Goal: Transaction & Acquisition: Purchase product/service

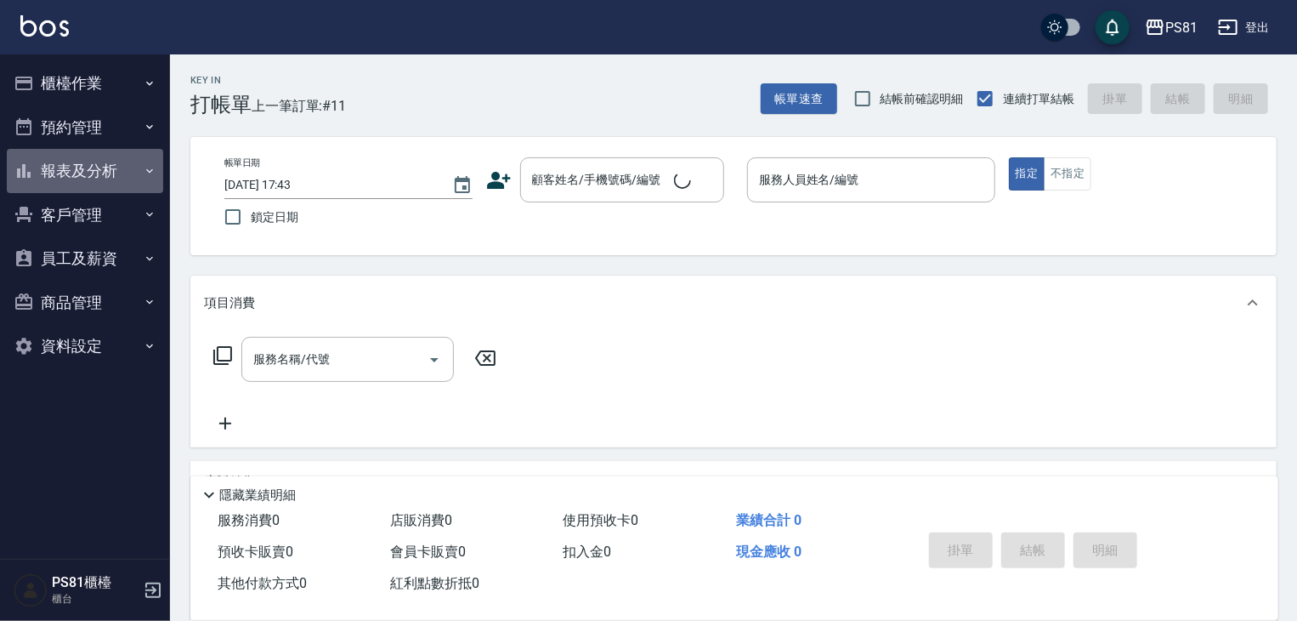
click at [129, 167] on button "報表及分析" at bounding box center [85, 171] width 156 height 44
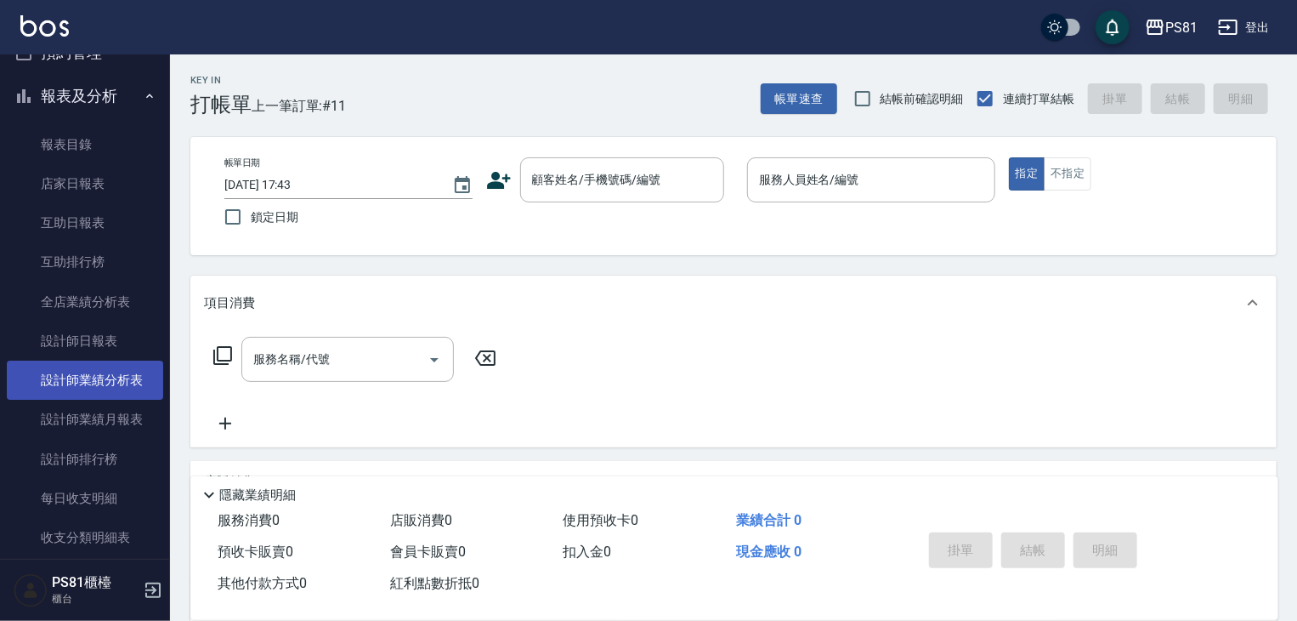
scroll to position [85, 0]
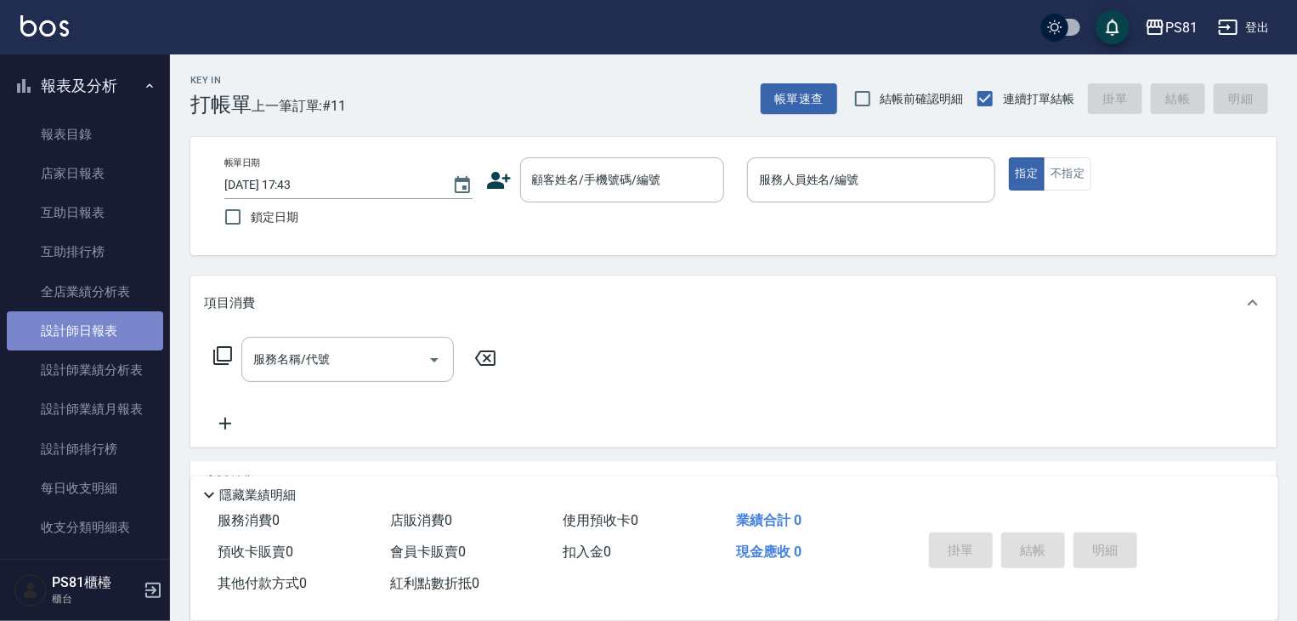
click at [116, 333] on link "設計師日報表" at bounding box center [85, 330] width 156 height 39
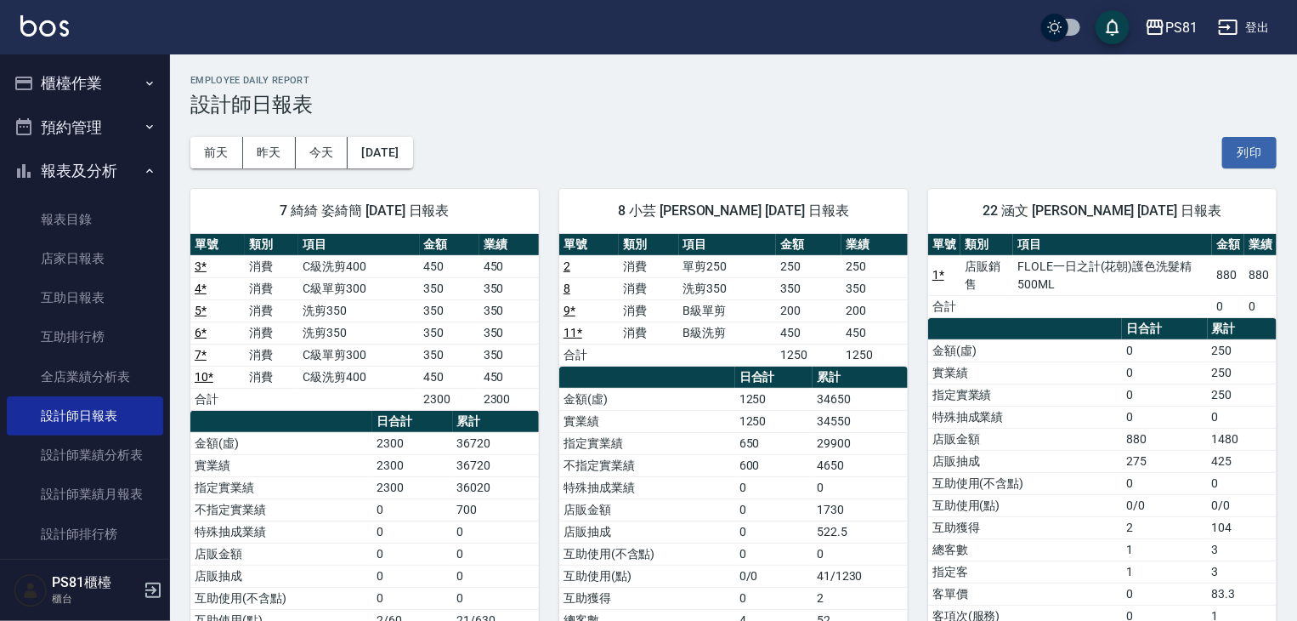
click at [122, 77] on button "櫃檯作業" at bounding box center [85, 83] width 156 height 44
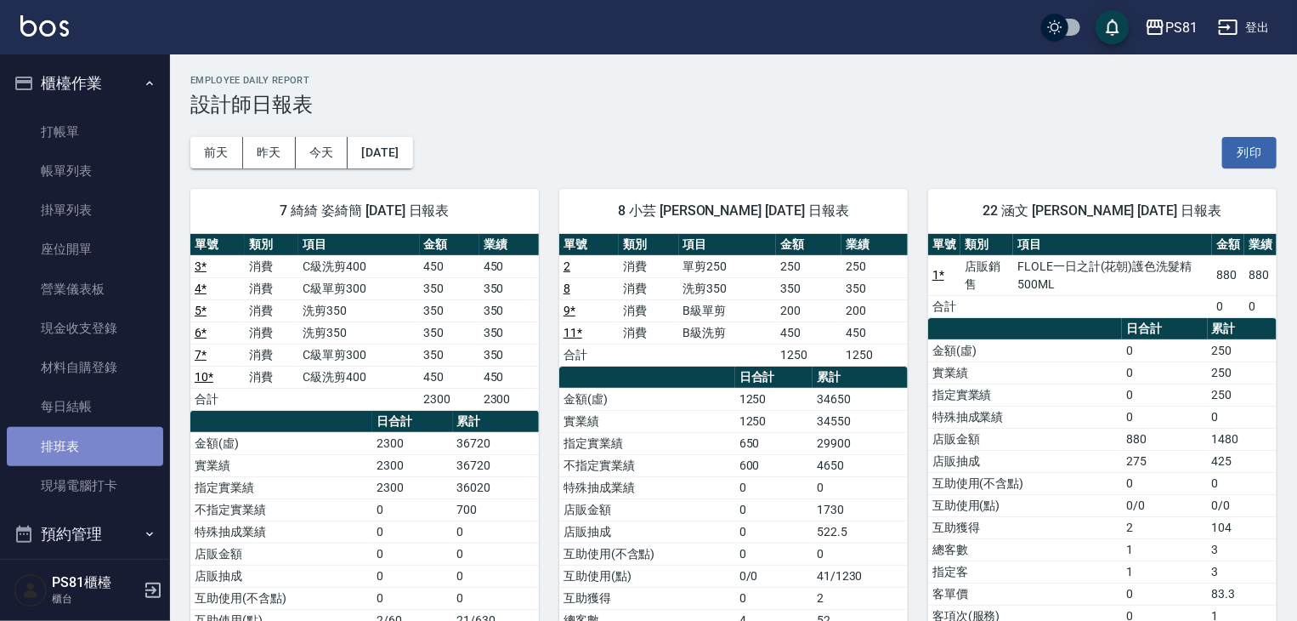
click at [92, 446] on link "排班表" at bounding box center [85, 446] width 156 height 39
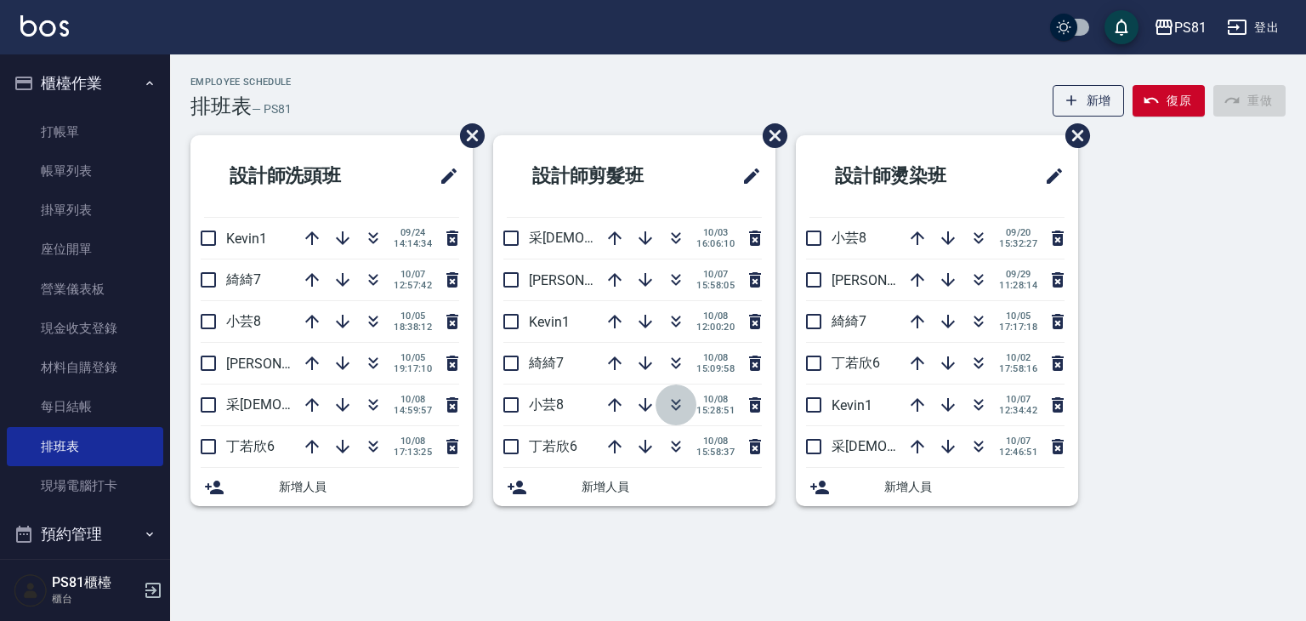
click at [683, 392] on button "button" at bounding box center [675, 404] width 41 height 41
drag, startPoint x: 683, startPoint y: 392, endPoint x: 801, endPoint y: 252, distance: 182.2
click at [795, 264] on div "設計師洗頭班 Kevin1 [DATE] 14:14:34 綺綺7 [DATE] 12:57:42 小芸8 [DATE] 18:38:12 [PERSON_N…" at bounding box center [727, 330] width 1115 height 391
click at [834, 218] on li "小芸8 [DATE] 15:32:27" at bounding box center [937, 238] width 282 height 41
click at [817, 243] on input "checkbox" at bounding box center [814, 238] width 36 height 36
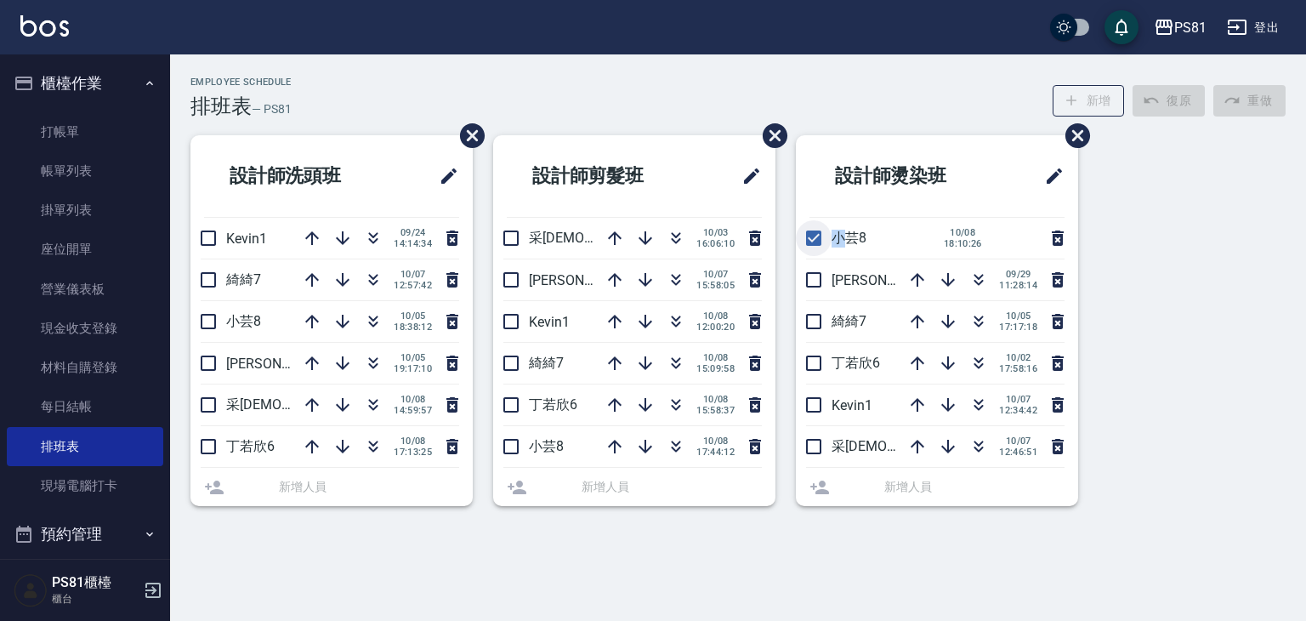
click at [817, 243] on li "小芸8 [DATE] 18:10:26" at bounding box center [937, 238] width 282 height 41
drag, startPoint x: 816, startPoint y: 243, endPoint x: 481, endPoint y: 660, distance: 534.5
click at [481, 620] on html "PS81 登出 櫃檯作業 打帳單 帳單列表 掛單列表 座位開單 營業儀表板 現金收支登錄 材料自購登錄 每日結帳 排班表 現場電腦打卡 預約管理 預約管理 單…" at bounding box center [653, 310] width 1306 height 621
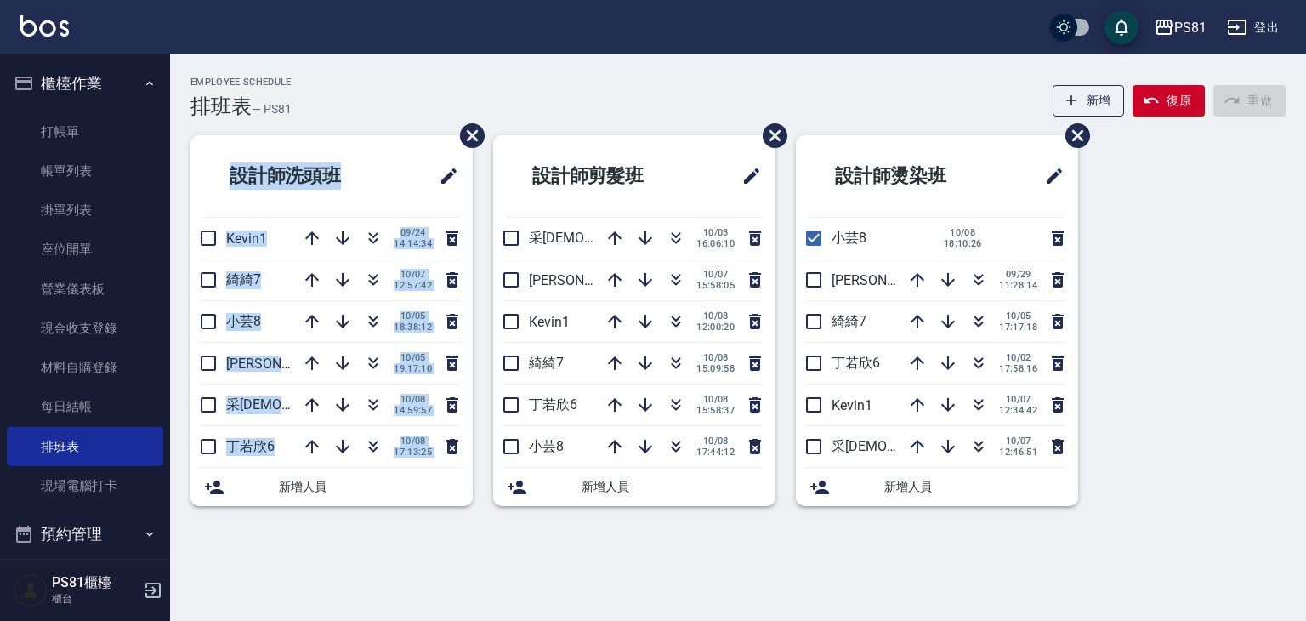
click at [218, 620] on html "PS81 登出 櫃檯作業 打帳單 帳單列表 掛單列表 座位開單 營業儀表板 現金收支登錄 材料自購登錄 每日結帳 排班表 現場電腦打卡 預約管理 預約管理 單…" at bounding box center [653, 310] width 1306 height 621
click at [672, 353] on icon "button" at bounding box center [676, 363] width 20 height 20
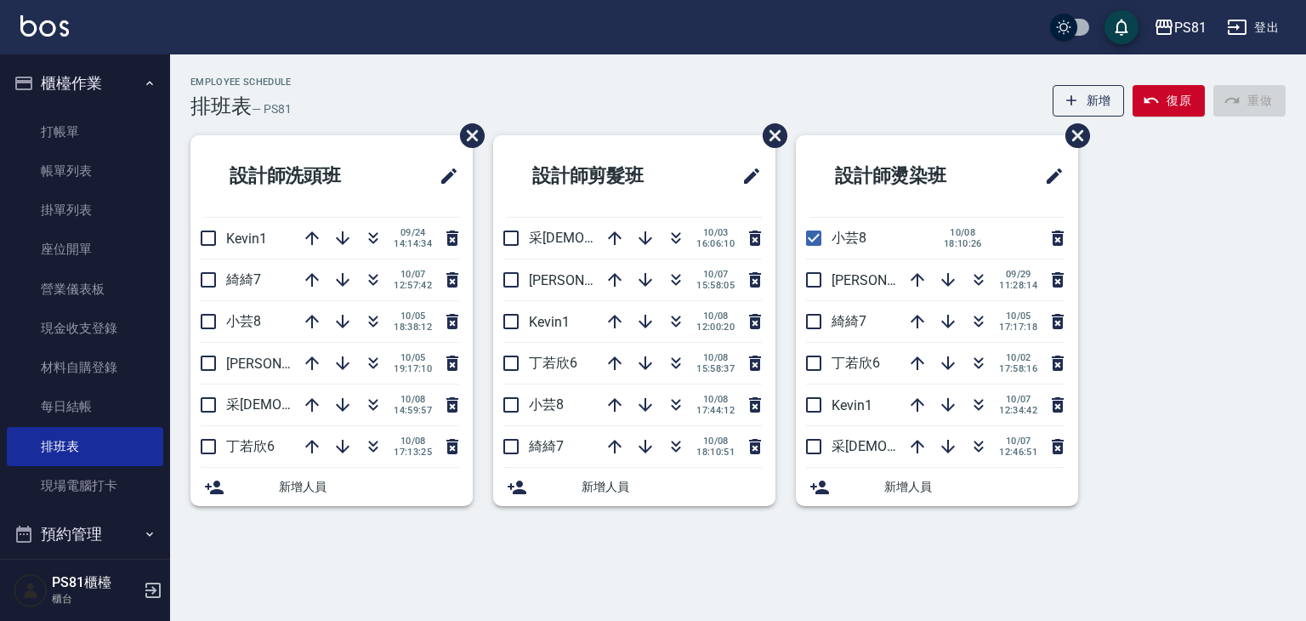
click at [570, 118] on div "Employee Schedule 排班表 — PS81 新增 復原 重做 設計師洗頭班 Kevin1 [DATE] 14:14:34 綺綺7 [DATE] …" at bounding box center [738, 302] width 1136 height 450
drag, startPoint x: 812, startPoint y: 245, endPoint x: 859, endPoint y: 265, distance: 51.8
click at [812, 242] on input "checkbox" at bounding box center [814, 238] width 36 height 36
checkbox input "false"
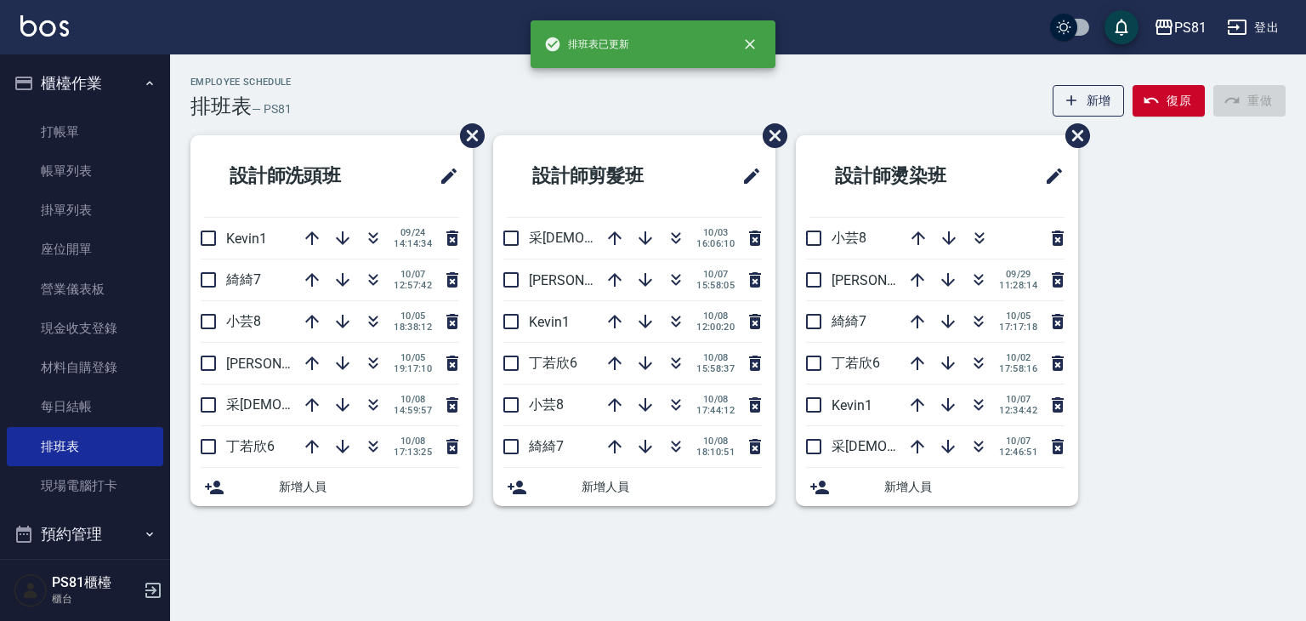
click at [849, 68] on div "Employee Schedule 排班表 — PS81 新增 復原 重做 設計師洗頭班 Kevin1 [DATE] 14:14:34 綺綺7 [DATE] …" at bounding box center [738, 293] width 1136 height 479
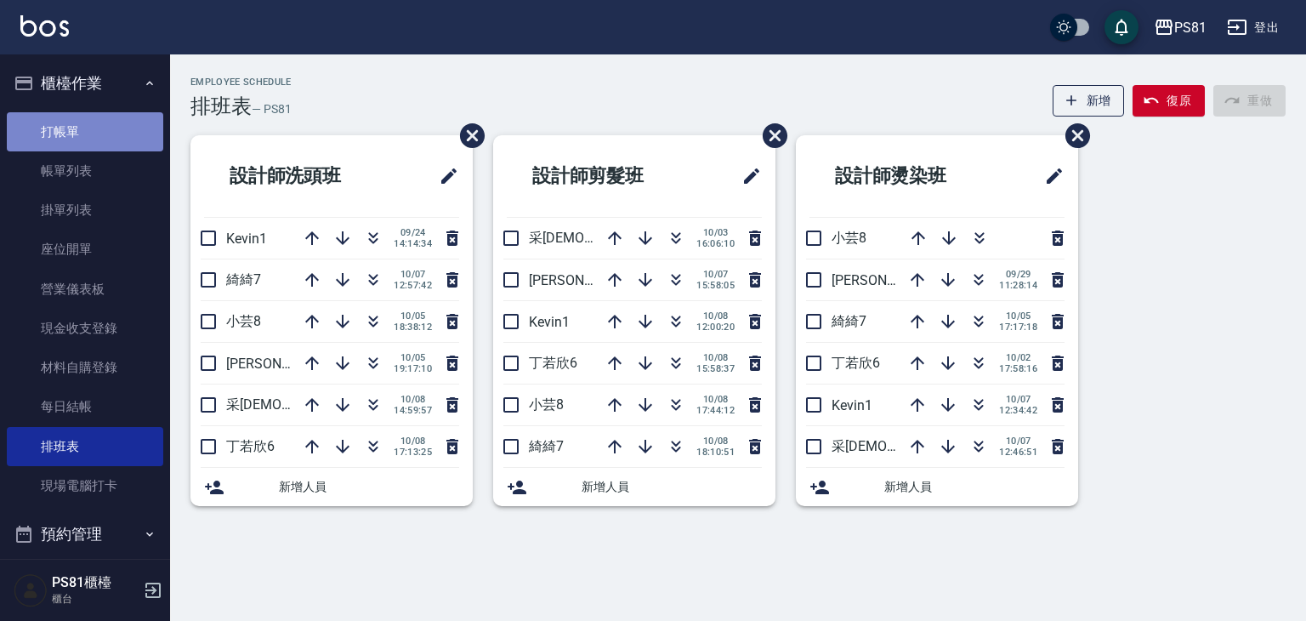
click at [99, 145] on link "打帳單" at bounding box center [85, 131] width 156 height 39
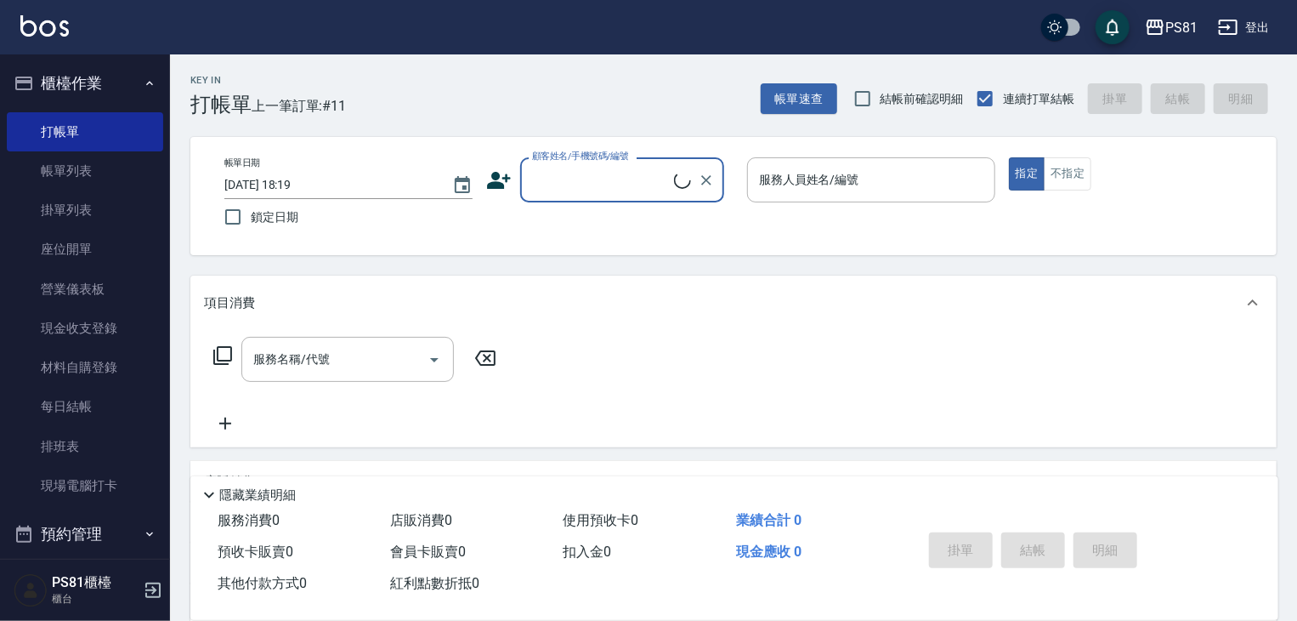
click at [640, 173] on input "顧客姓名/手機號碼/編號" at bounding box center [601, 180] width 146 height 30
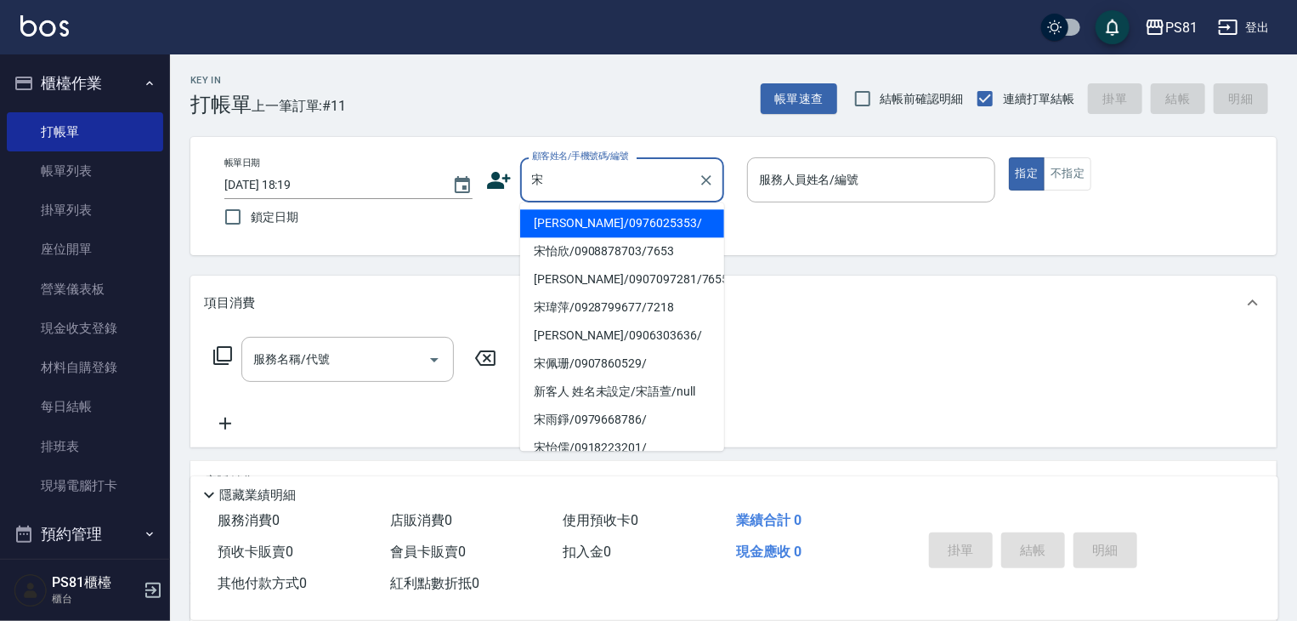
click at [611, 228] on li "[PERSON_NAME]/0976025353/" at bounding box center [622, 223] width 204 height 28
type input "[PERSON_NAME]/0976025353/"
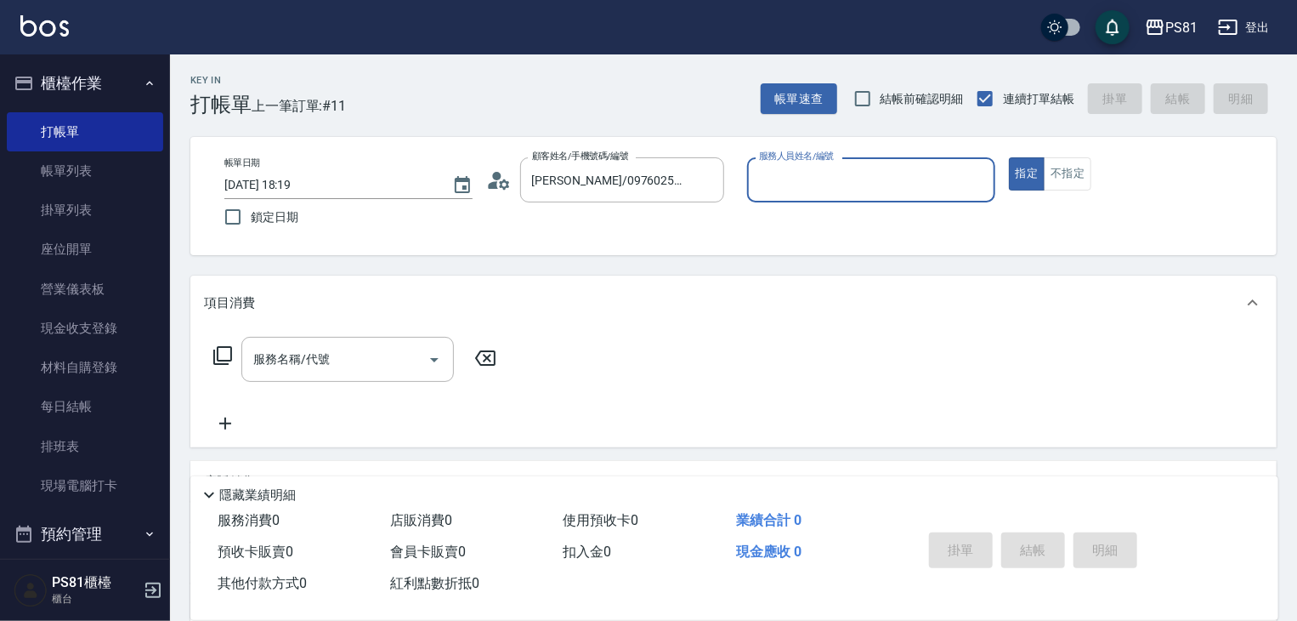
type input "小芸-8"
drag, startPoint x: 1066, startPoint y: 174, endPoint x: 1031, endPoint y: 178, distance: 35.0
click at [1047, 173] on button "不指定" at bounding box center [1068, 173] width 48 height 33
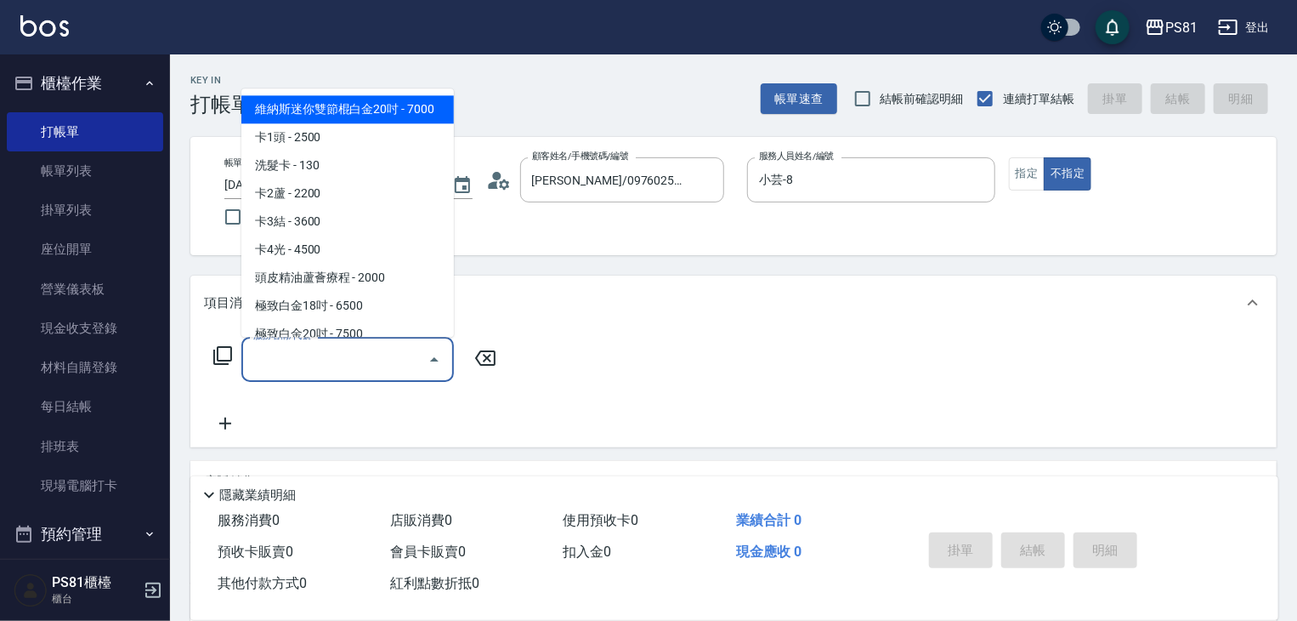
click at [319, 357] on input "服務名稱/代號" at bounding box center [335, 359] width 172 height 30
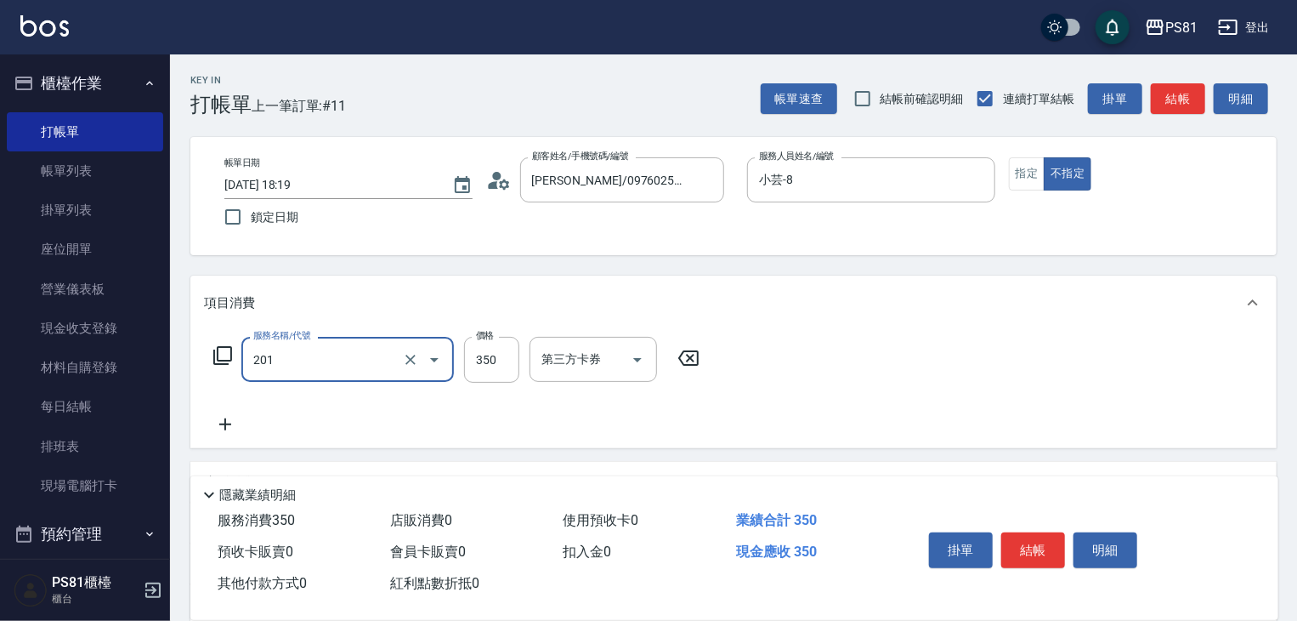
type input "洗剪350(201)"
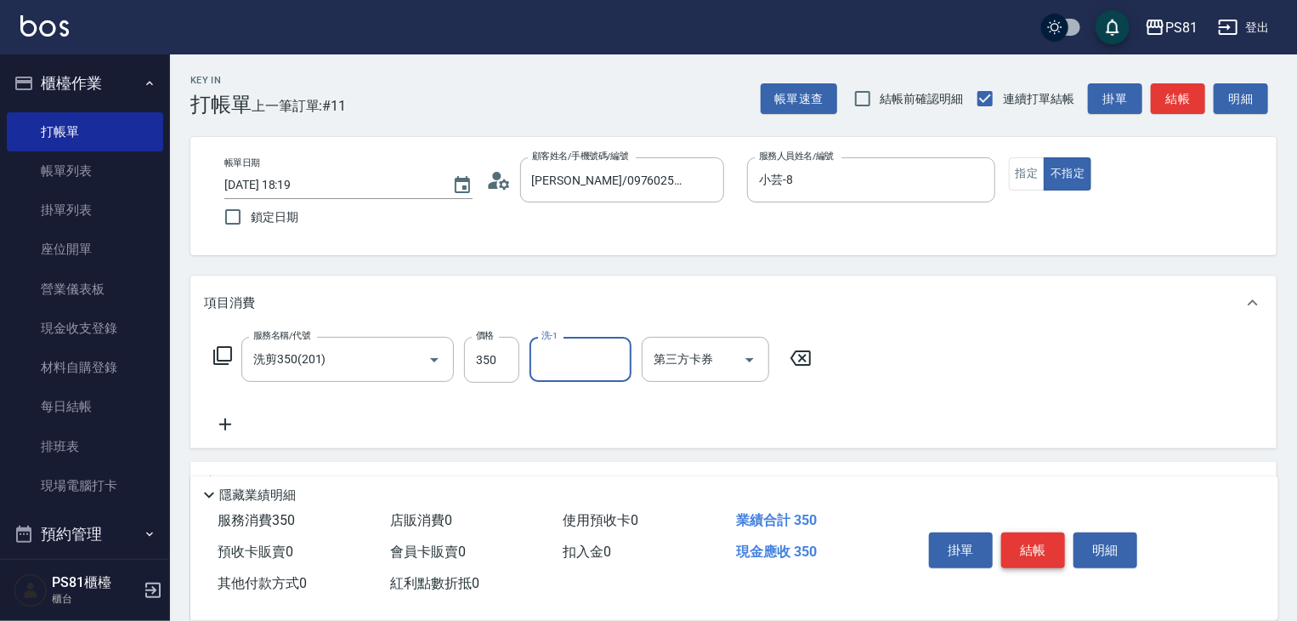
click at [1027, 543] on button "結帳" at bounding box center [1033, 550] width 64 height 36
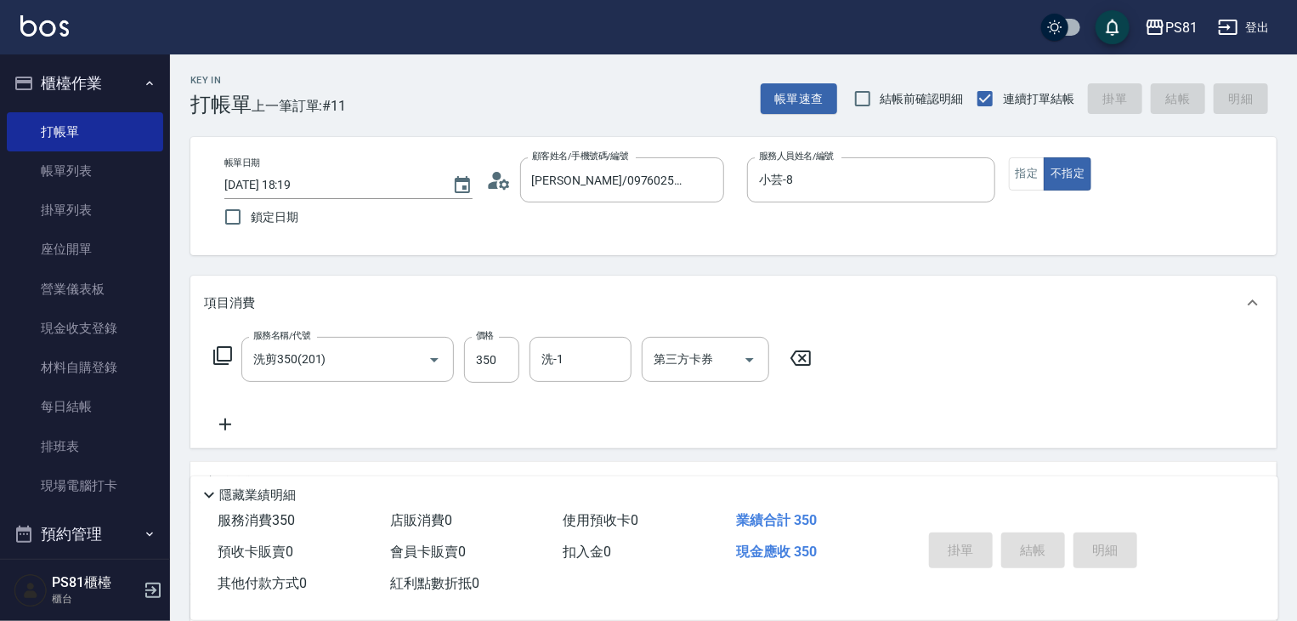
type input "[DATE] 18:20"
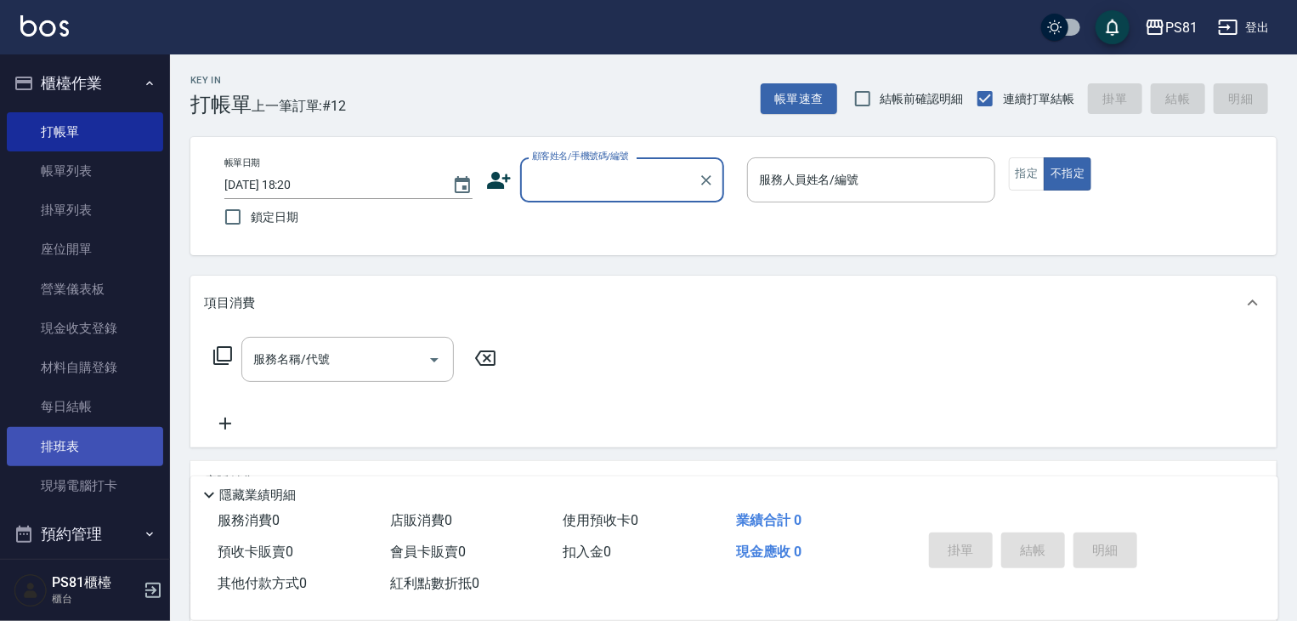
click at [84, 441] on link "排班表" at bounding box center [85, 446] width 156 height 39
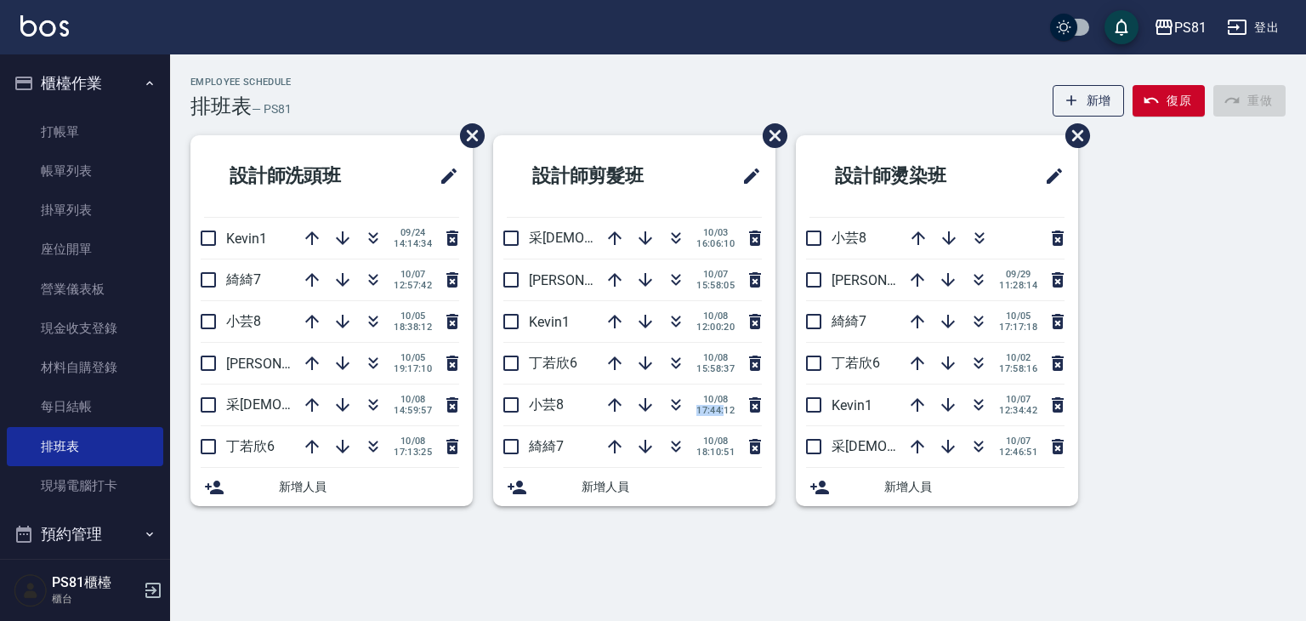
drag, startPoint x: 694, startPoint y: 414, endPoint x: 723, endPoint y: 418, distance: 30.1
click at [723, 418] on div "[DATE] 17:44:12" at bounding box center [679, 404] width 171 height 41
click at [707, 416] on div "[DATE] 17:44:12" at bounding box center [679, 404] width 171 height 41
click at [667, 400] on icon "button" at bounding box center [676, 404] width 20 height 20
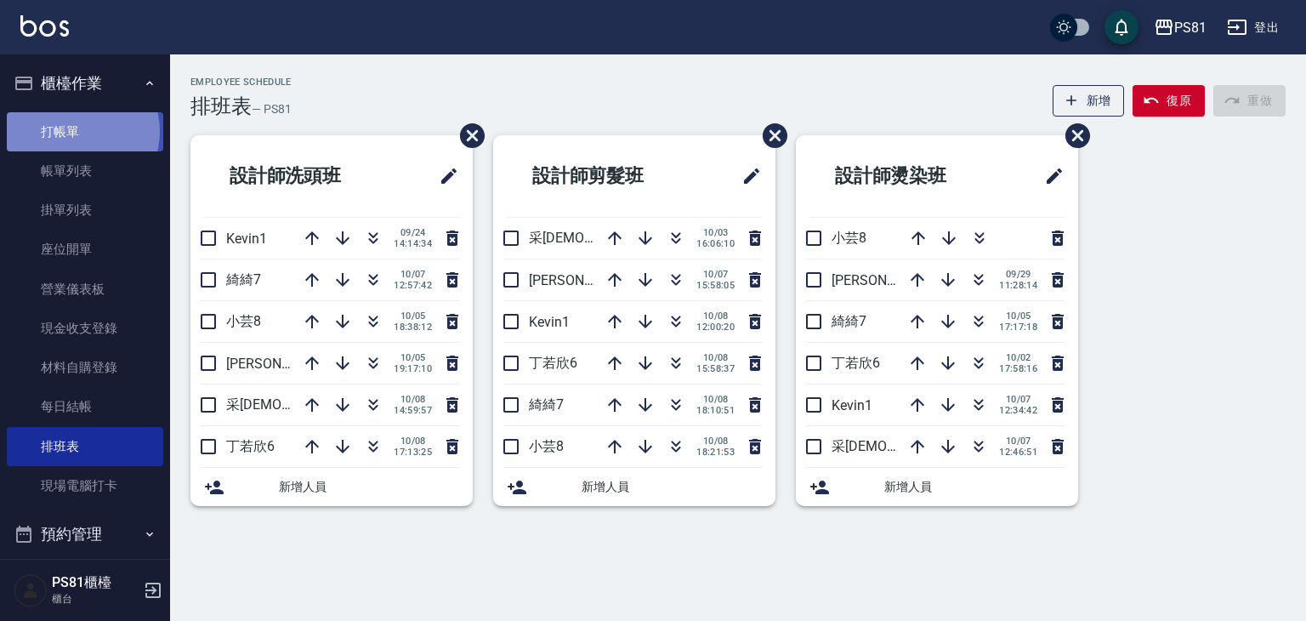
click at [82, 131] on link "打帳單" at bounding box center [85, 131] width 156 height 39
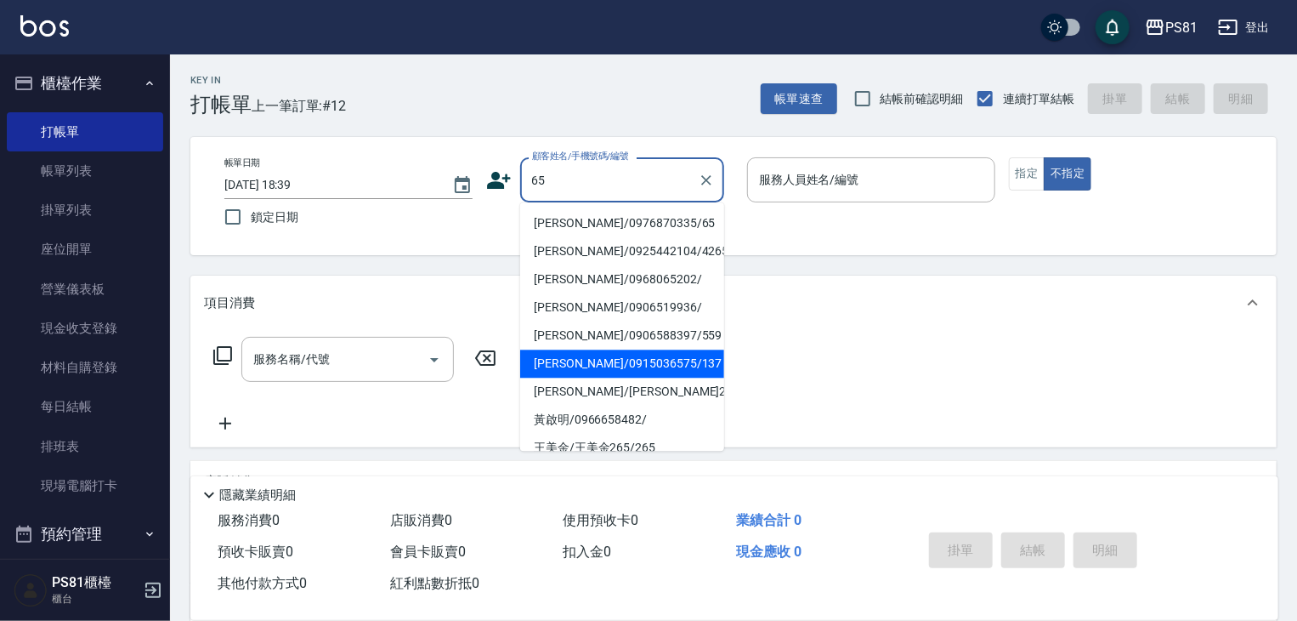
click at [639, 373] on li "[PERSON_NAME]/0915036575/137" at bounding box center [622, 363] width 204 height 28
type input "[PERSON_NAME]/0915036575/137"
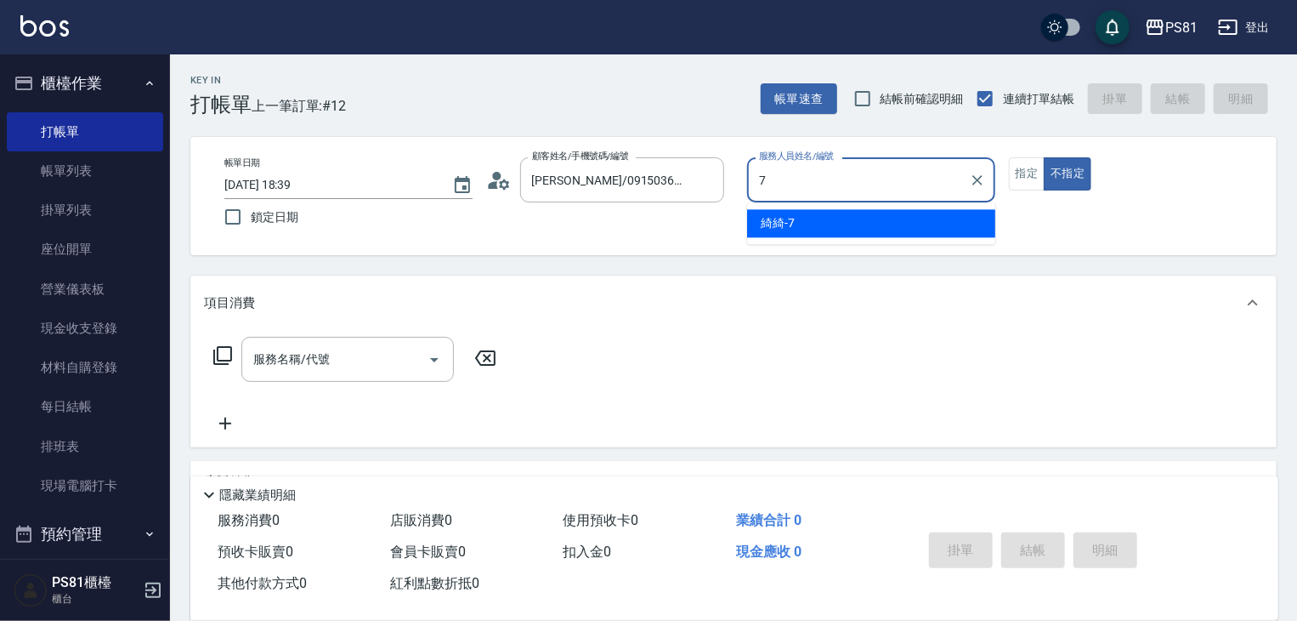
click at [833, 221] on div "綺綺 -7" at bounding box center [871, 223] width 248 height 28
type input "綺綺-7"
drag, startPoint x: 1015, startPoint y: 177, endPoint x: 1003, endPoint y: 179, distance: 12.0
click at [1013, 177] on button "指定" at bounding box center [1027, 173] width 37 height 33
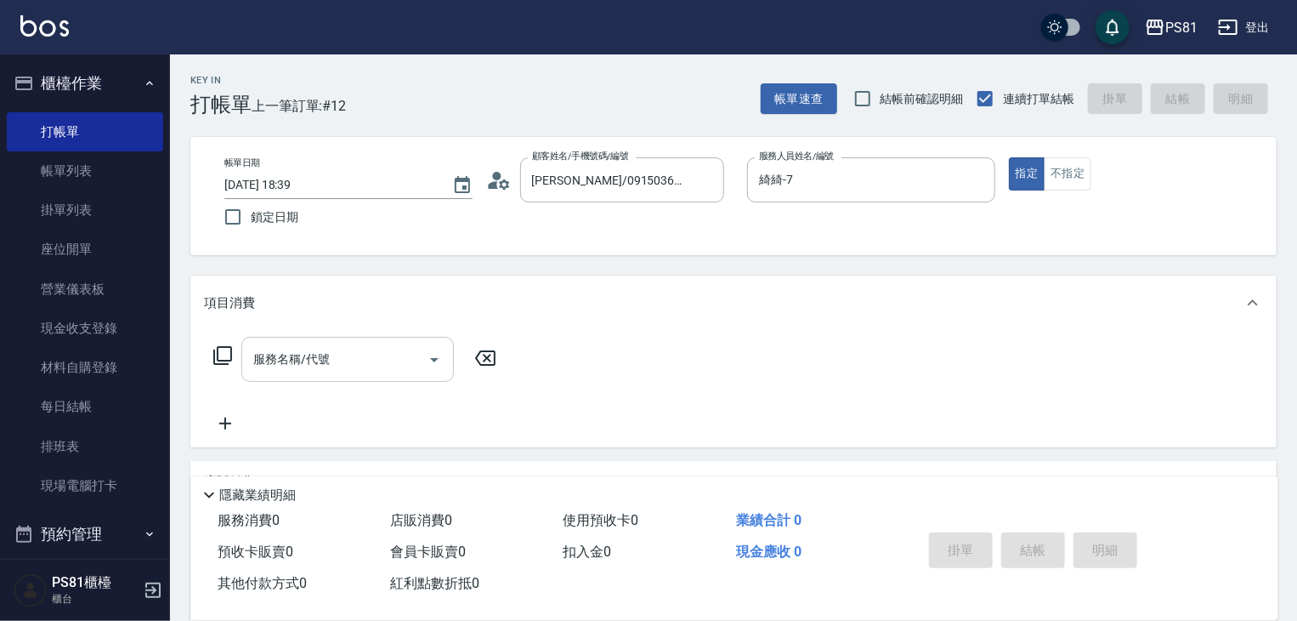
click at [408, 370] on input "服務名稱/代號" at bounding box center [335, 359] width 172 height 30
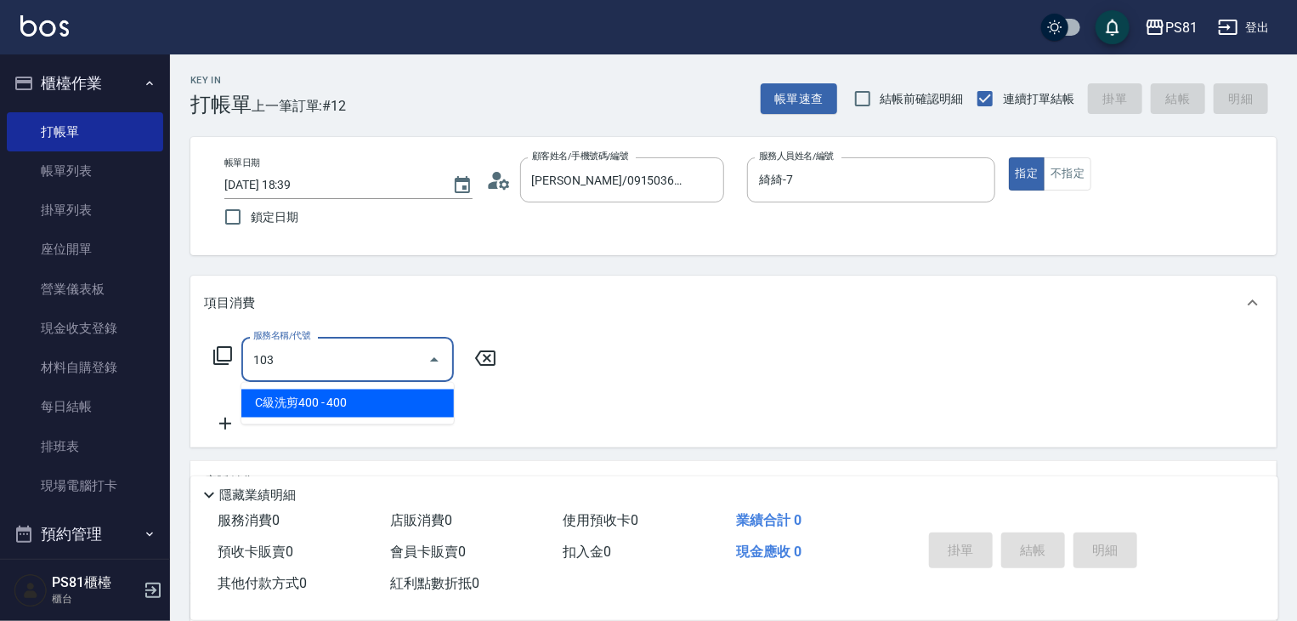
click at [374, 375] on div "103 服務名稱/代號" at bounding box center [347, 359] width 213 height 45
click at [374, 374] on input "103" at bounding box center [335, 359] width 172 height 30
click at [363, 398] on span "控油AND護色洗 - 250" at bounding box center [347, 403] width 213 height 28
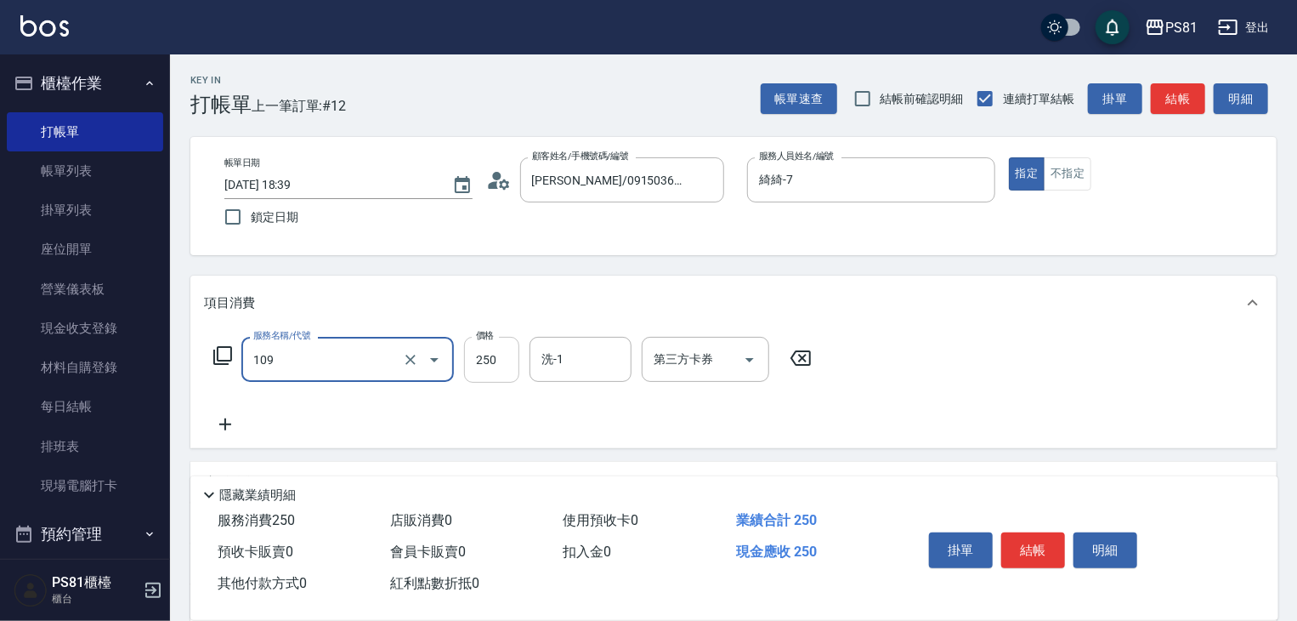
type input "控油AND護色洗(109)"
click at [496, 365] on input "250" at bounding box center [491, 360] width 55 height 46
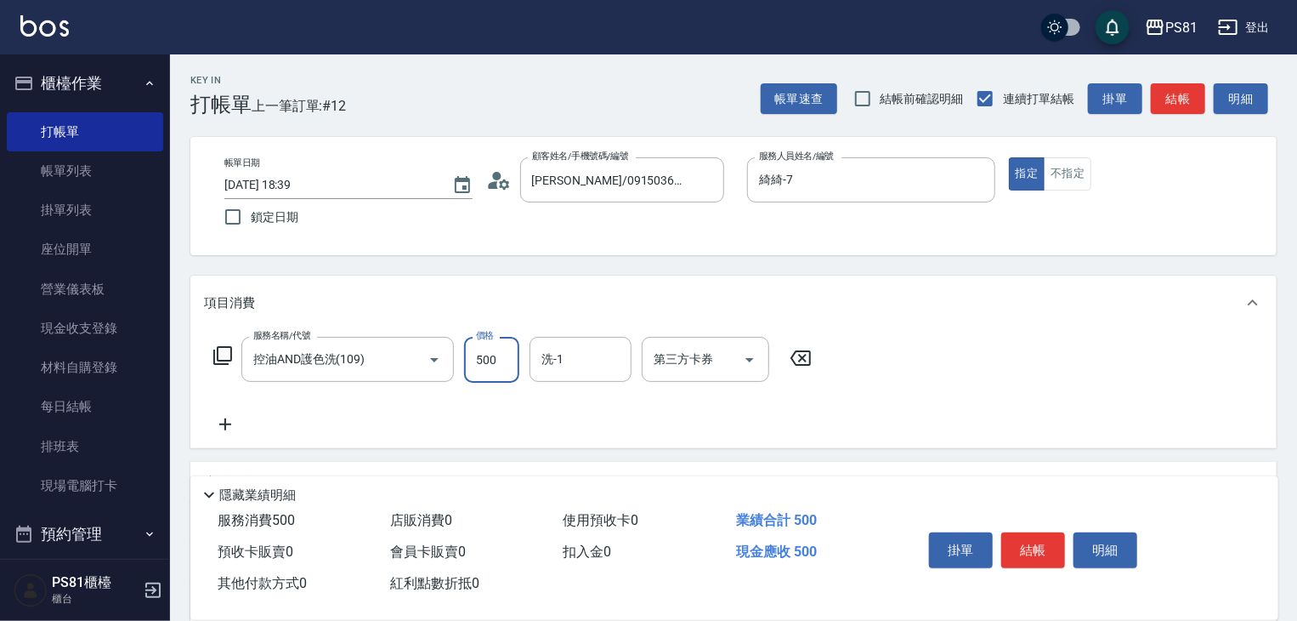
type input "500"
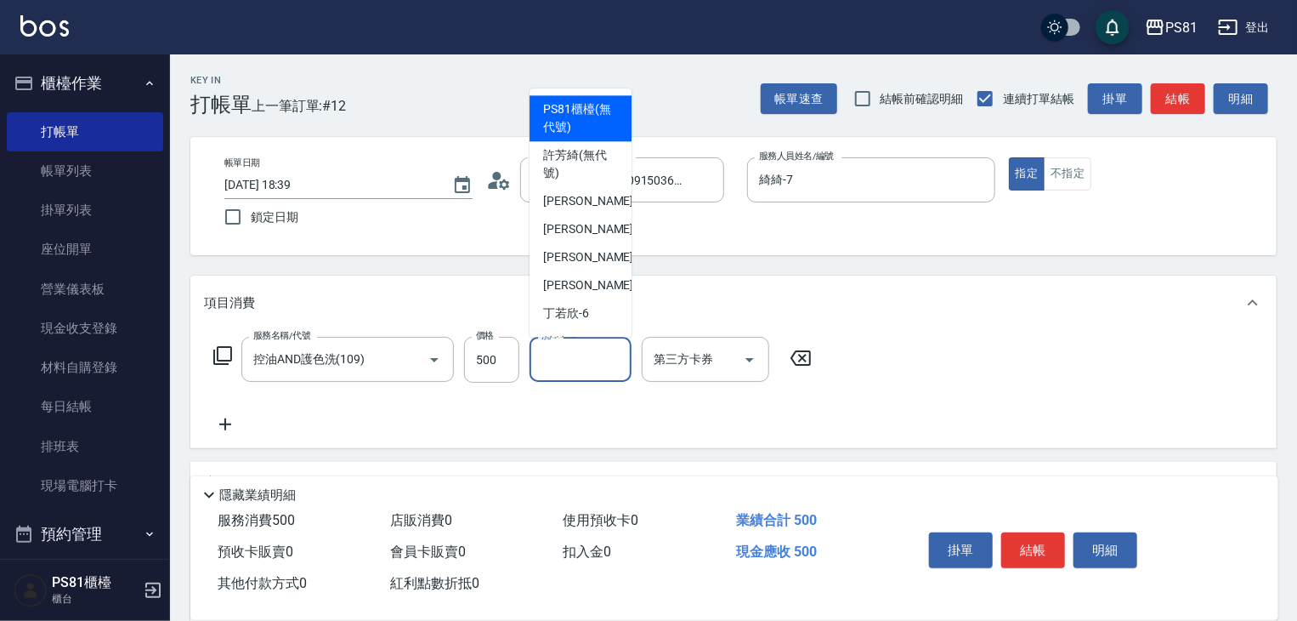
click at [555, 360] on input "洗-1" at bounding box center [580, 359] width 87 height 30
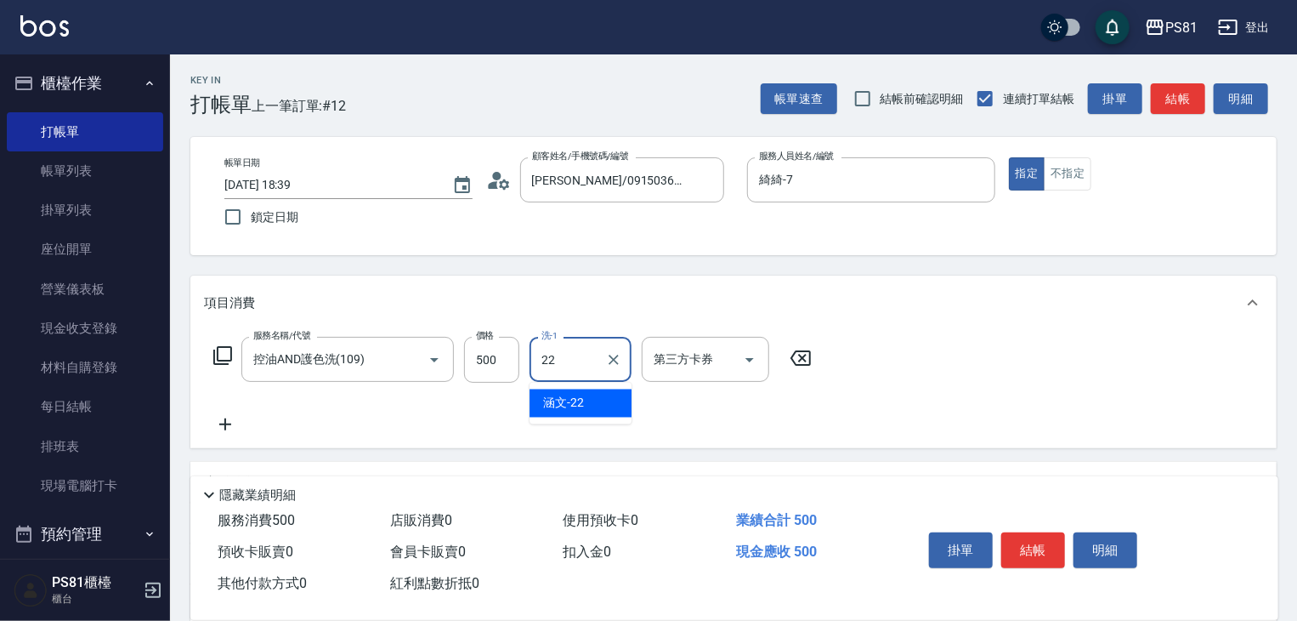
drag, startPoint x: 570, startPoint y: 399, endPoint x: 972, endPoint y: 467, distance: 407.8
click at [569, 399] on span "涵文 -22" at bounding box center [563, 403] width 41 height 18
type input "涵文-22"
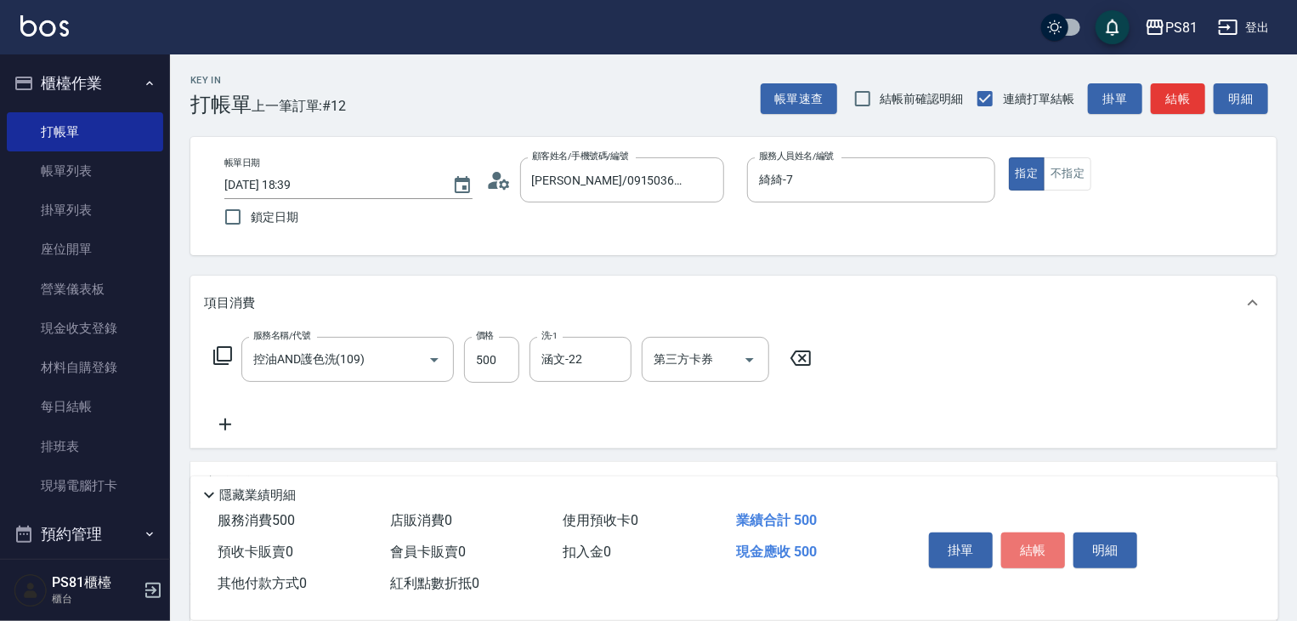
click at [1046, 547] on button "結帳" at bounding box center [1033, 550] width 64 height 36
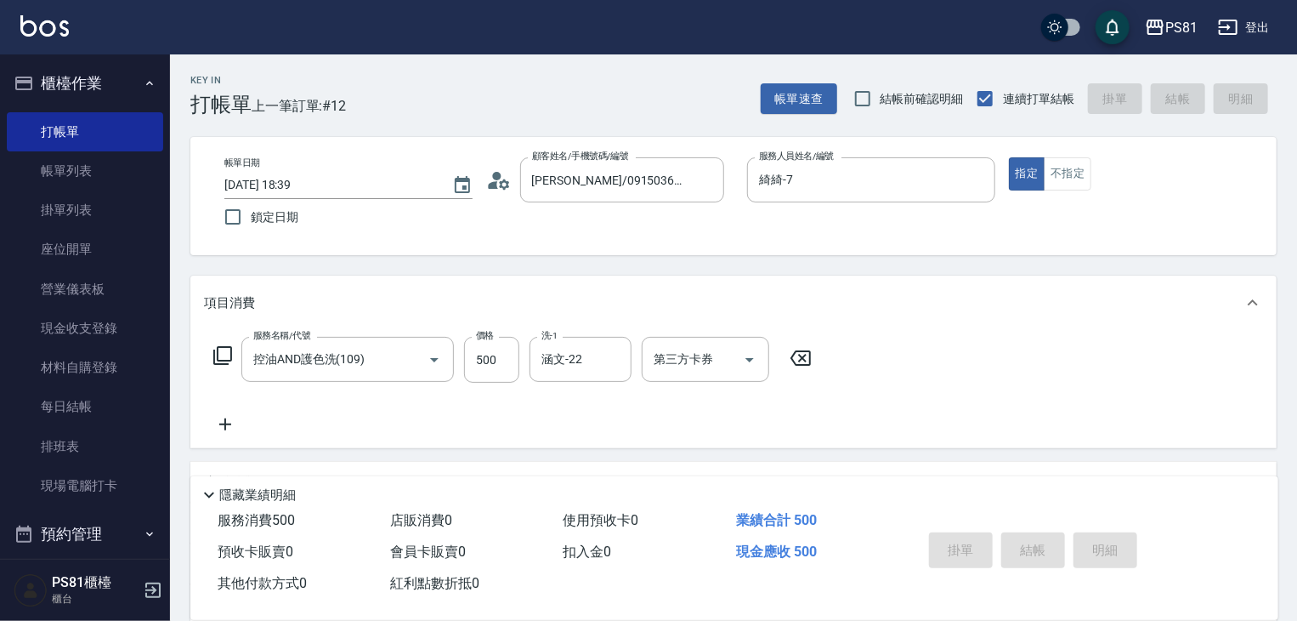
type input "[DATE] 18:40"
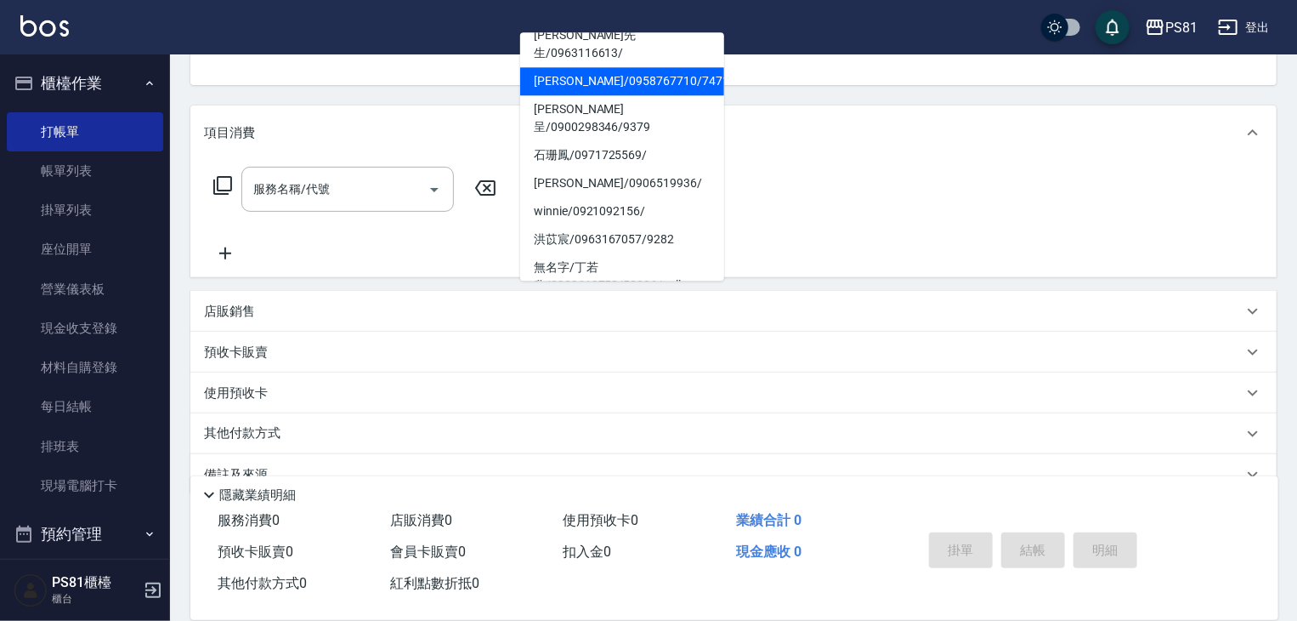
scroll to position [255, 0]
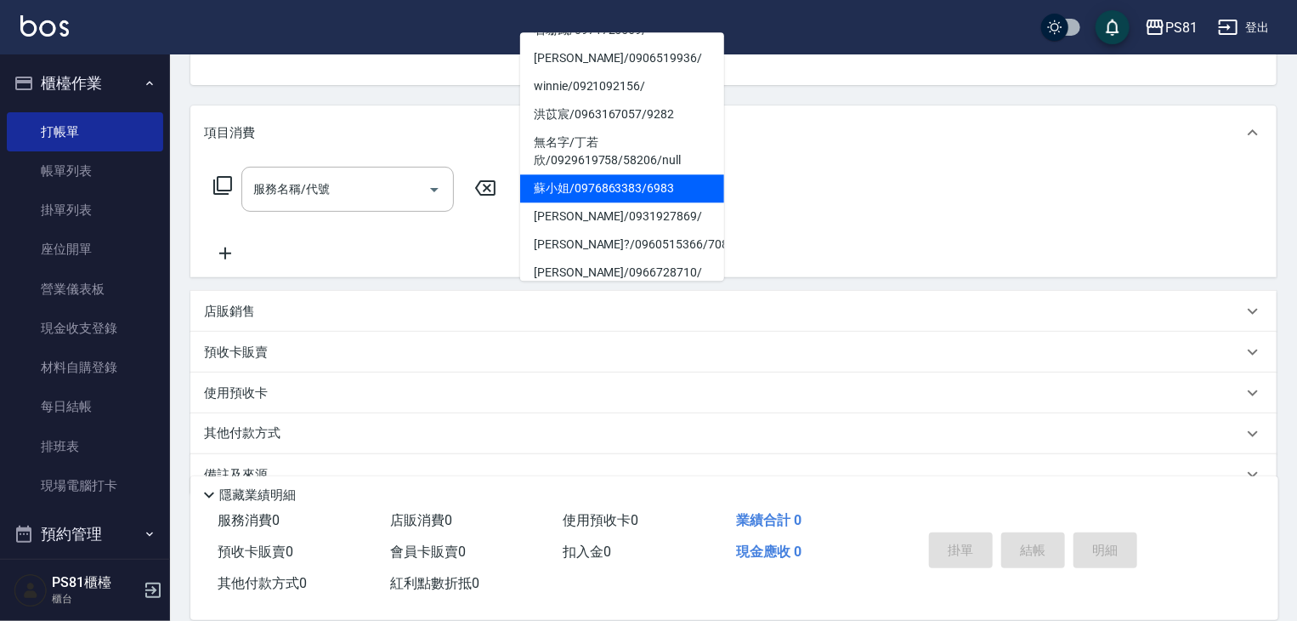
click at [591, 174] on li "蘇小姐/0976863383/6983" at bounding box center [622, 188] width 204 height 28
type input "蘇小姐/0976863383/6983"
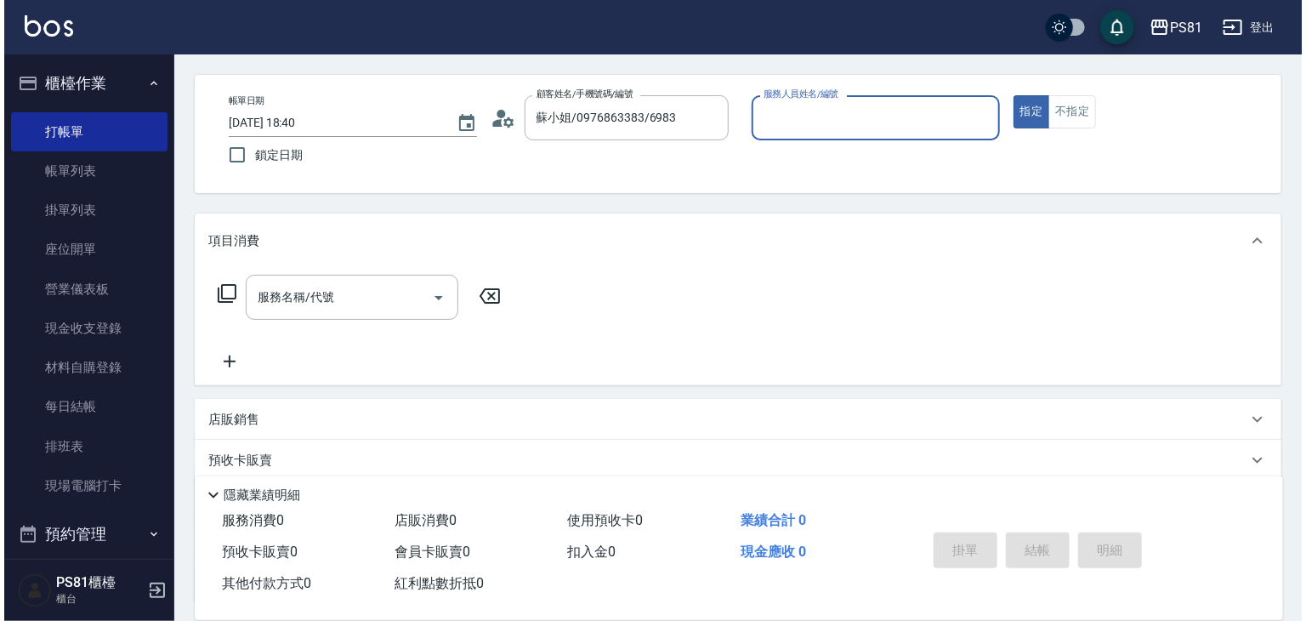
scroll to position [0, 0]
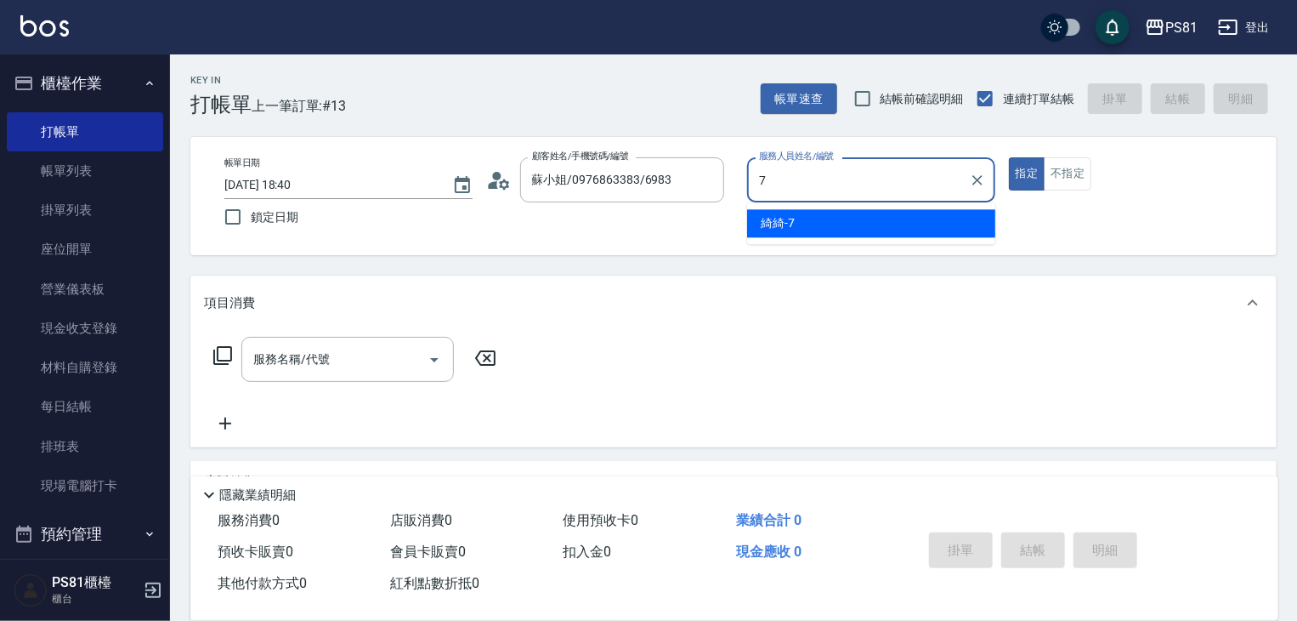
click at [804, 221] on div "綺綺 -7" at bounding box center [871, 223] width 248 height 28
type input "綺綺-7"
click at [340, 351] on input "服務名稱/代號" at bounding box center [335, 359] width 172 height 30
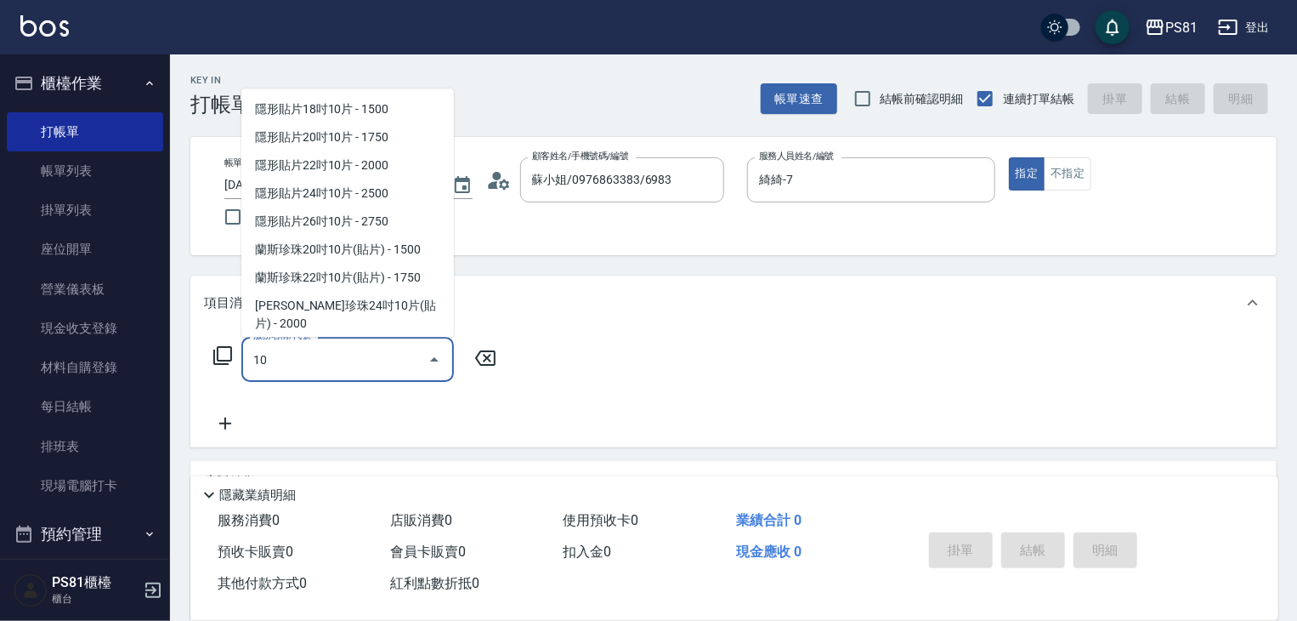
click at [337, 354] on input "10" at bounding box center [335, 359] width 172 height 30
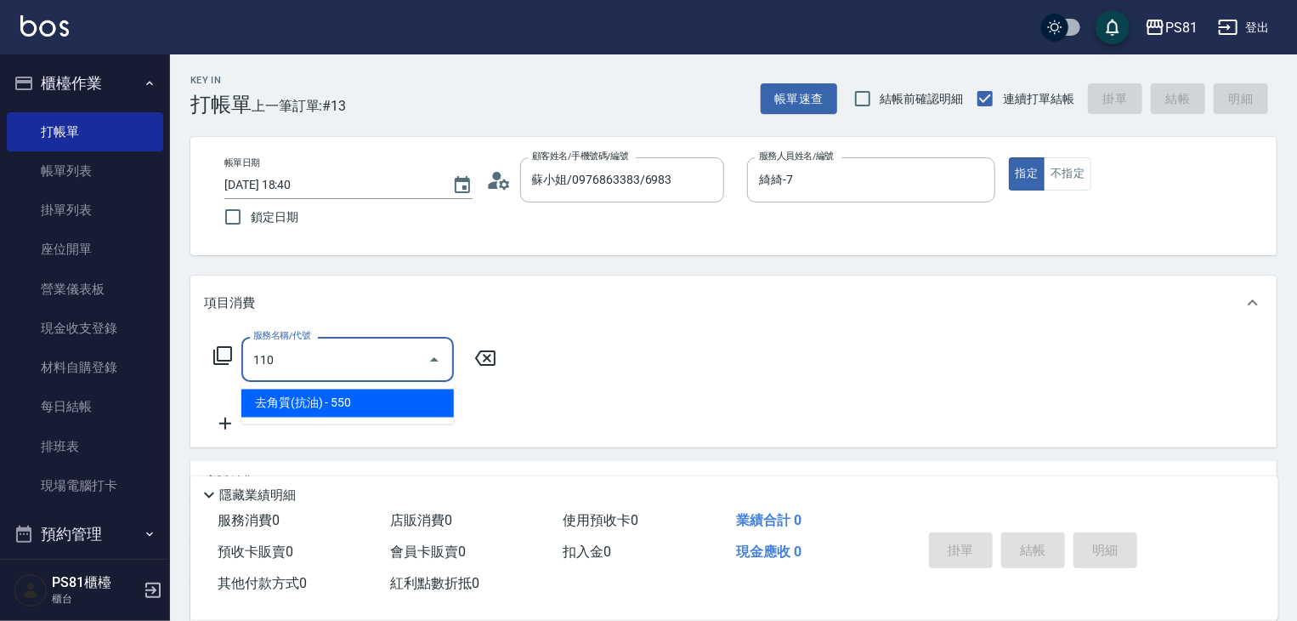
drag, startPoint x: 351, startPoint y: 402, endPoint x: 420, endPoint y: 368, distance: 76.8
click at [353, 400] on span "去角質(抗油) - 550" at bounding box center [347, 403] width 213 height 28
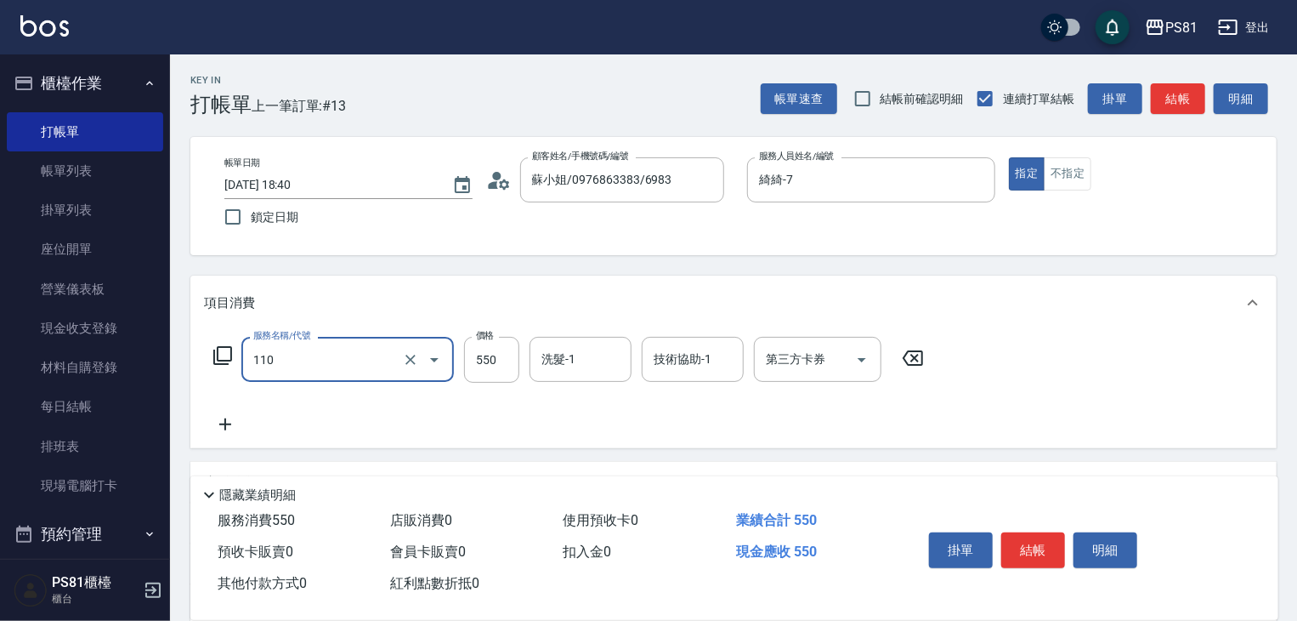
type input "去角質(抗油)(110)"
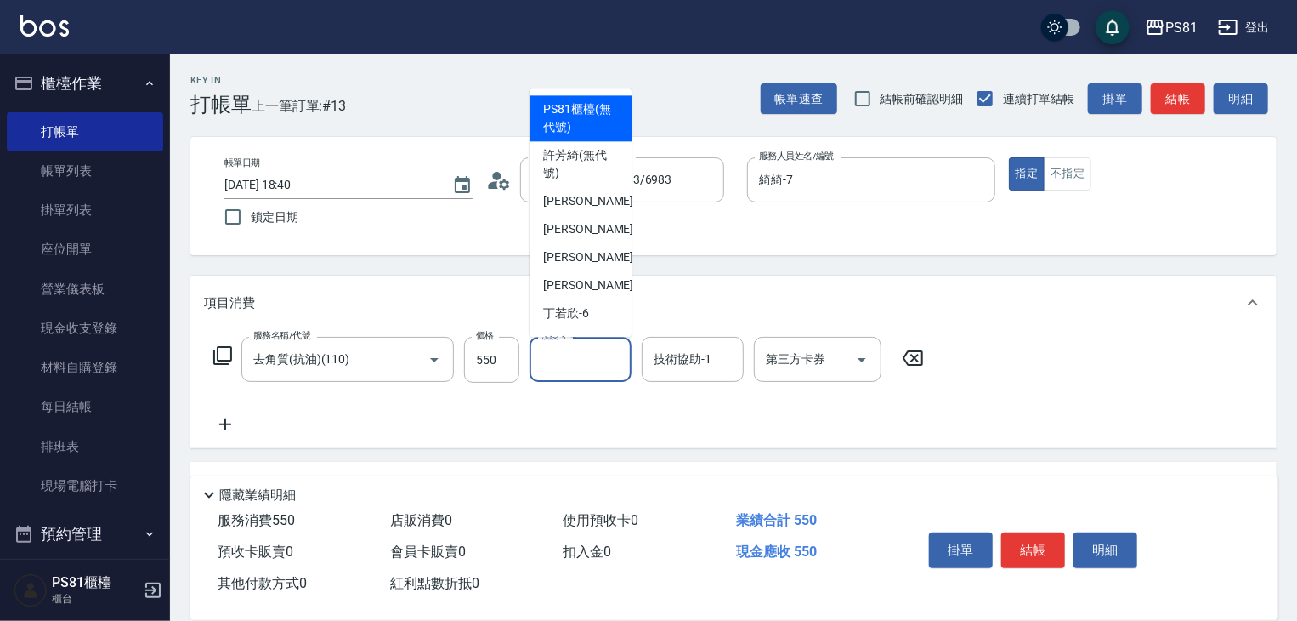
click at [549, 350] on input "洗髮-1" at bounding box center [580, 359] width 87 height 30
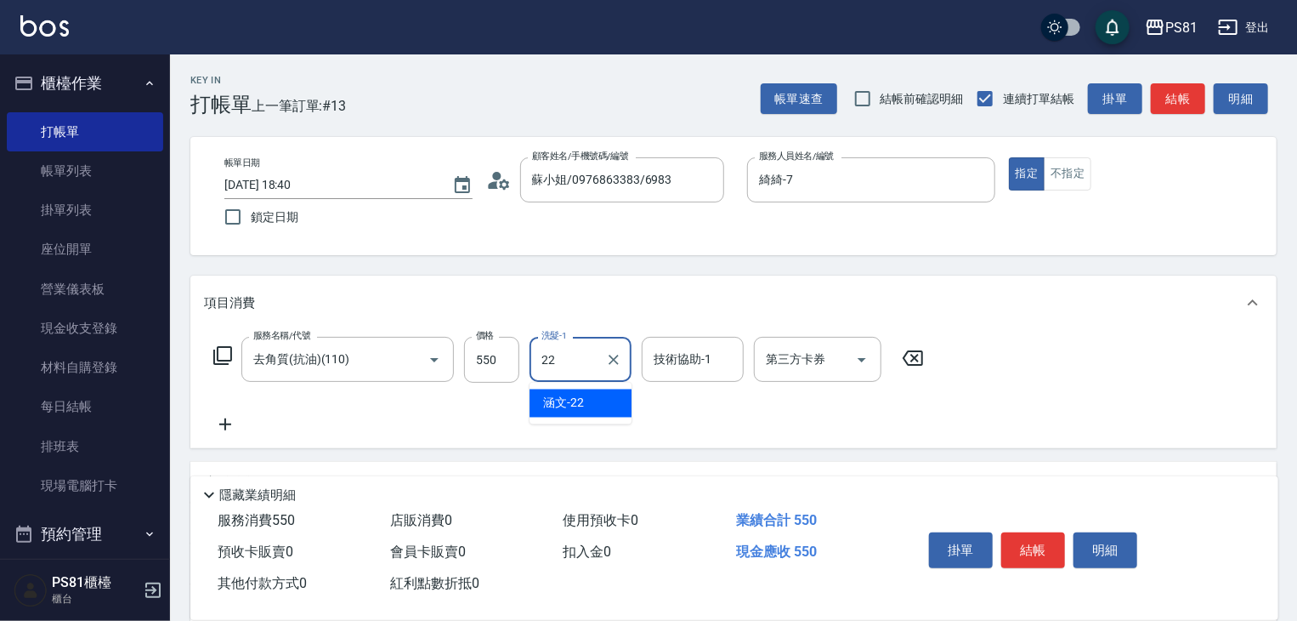
drag, startPoint x: 575, startPoint y: 407, endPoint x: 595, endPoint y: 392, distance: 25.5
click at [575, 406] on span "涵文 -22" at bounding box center [563, 403] width 41 height 18
type input "涵文-22"
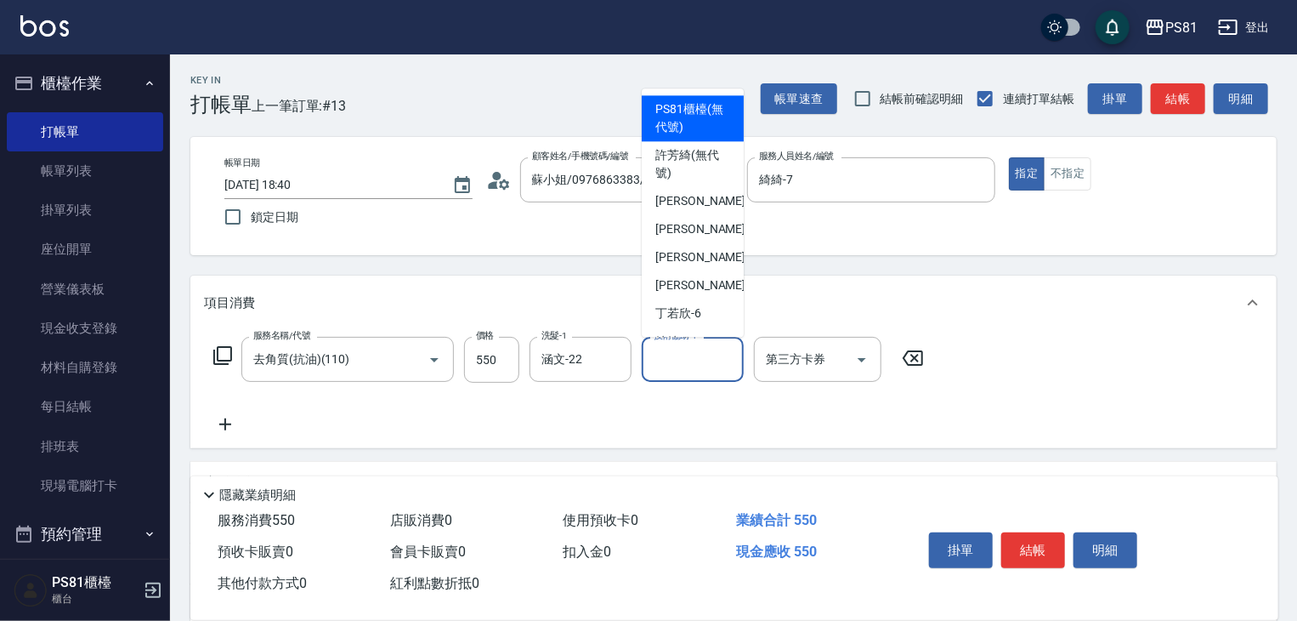
click at [673, 347] on div "技術協助-1 技術協助-1" at bounding box center [693, 359] width 102 height 45
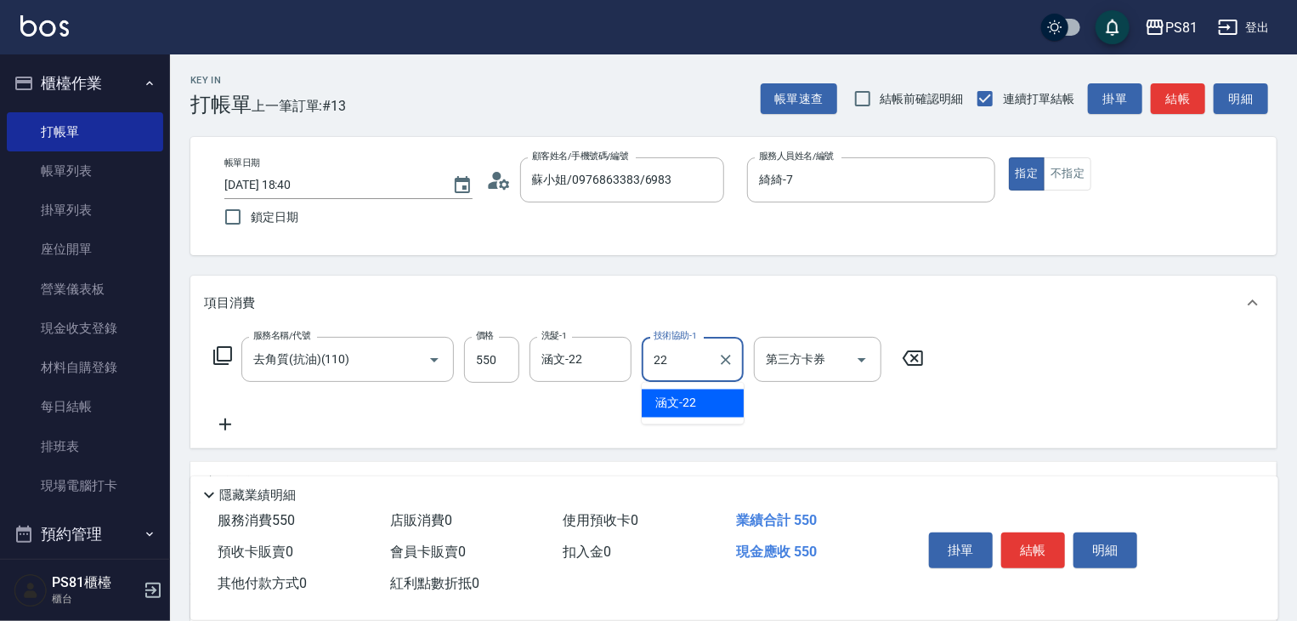
drag, startPoint x: 695, startPoint y: 387, endPoint x: 836, endPoint y: 440, distance: 149.8
click at [696, 401] on div "涵文 -22" at bounding box center [693, 403] width 102 height 28
type input "涵文-22"
drag, startPoint x: 1034, startPoint y: 545, endPoint x: 969, endPoint y: 518, distance: 70.1
click at [1022, 540] on button "結帳" at bounding box center [1033, 550] width 64 height 36
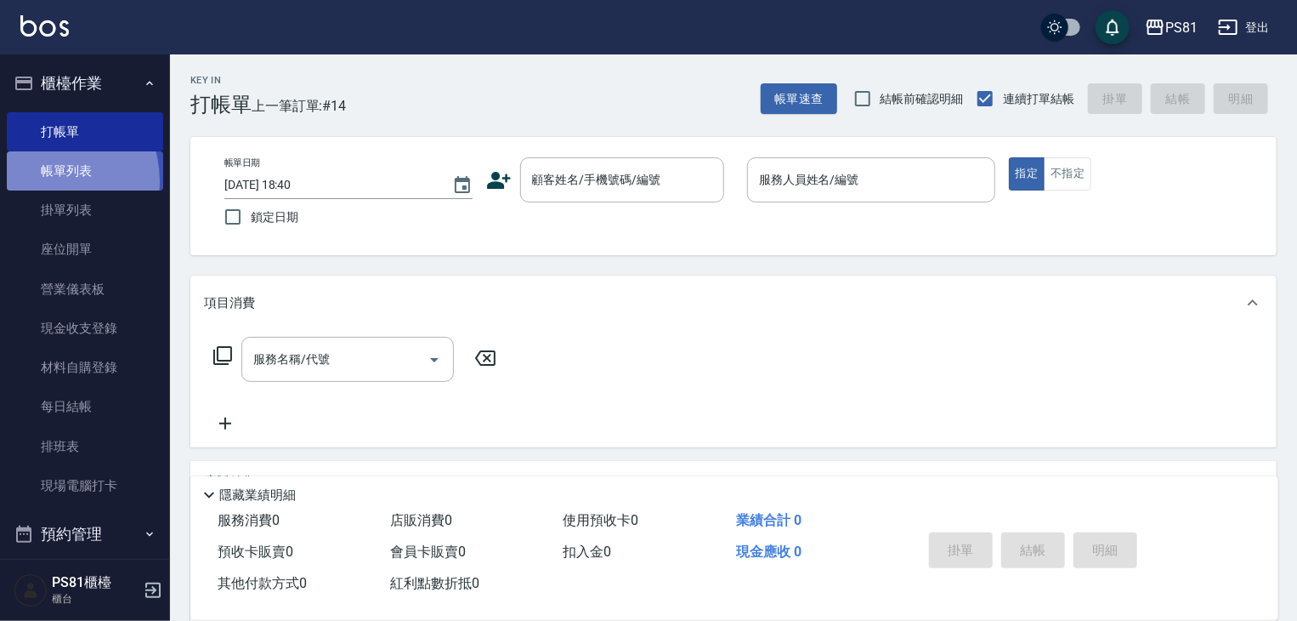
click at [45, 182] on link "帳單列表" at bounding box center [85, 170] width 156 height 39
